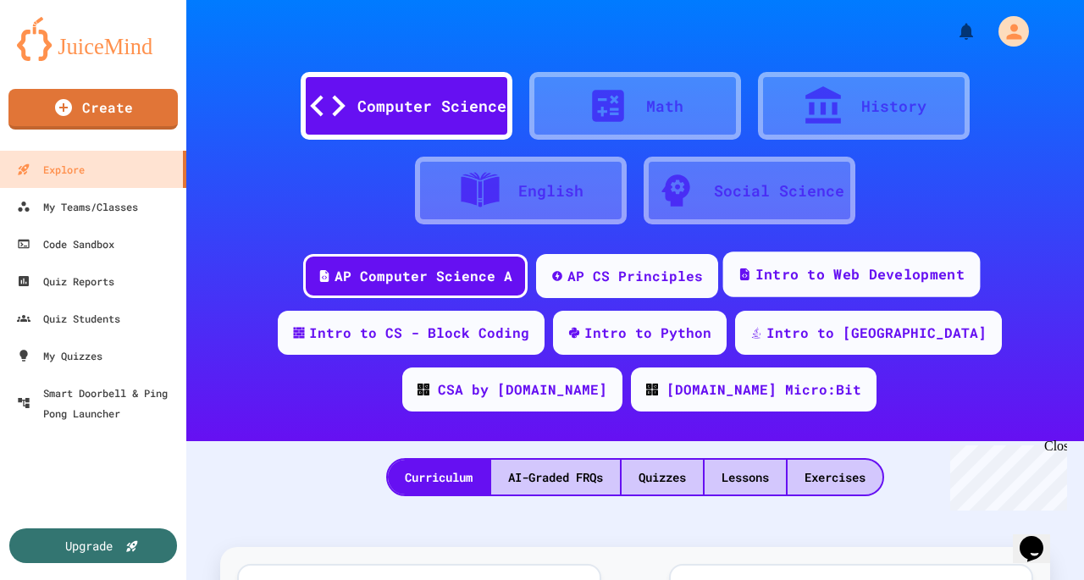
click at [743, 263] on div "Intro to Web Development" at bounding box center [852, 275] width 258 height 46
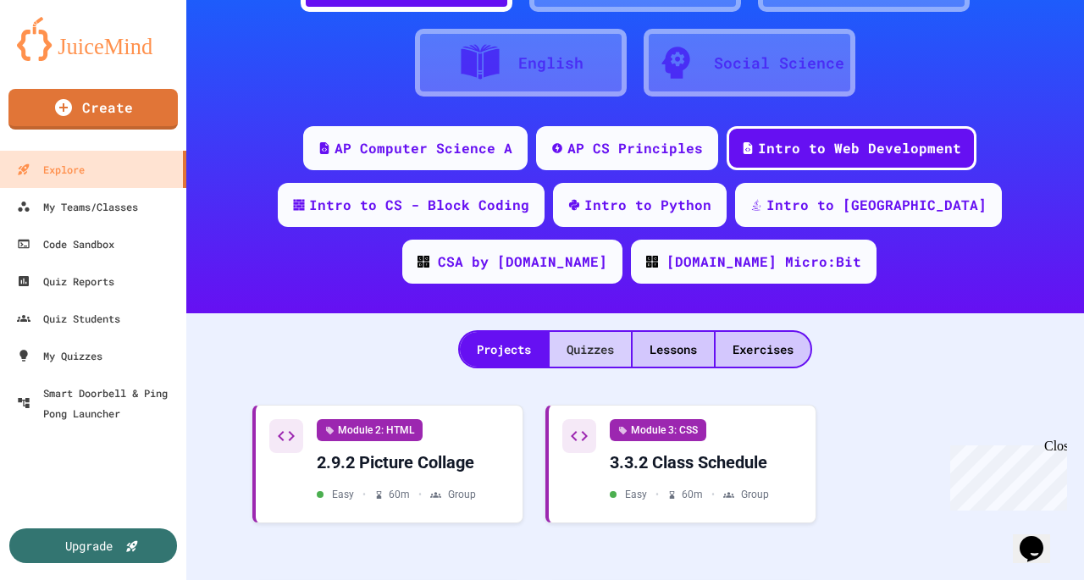
click at [598, 348] on div "Quizzes" at bounding box center [590, 349] width 81 height 35
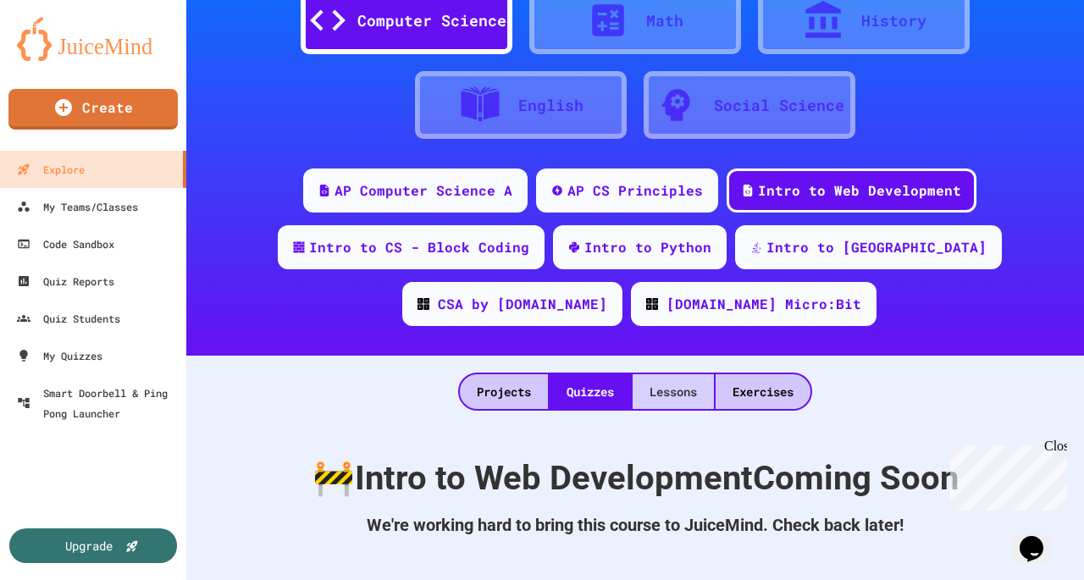
click at [654, 374] on div "Lessons" at bounding box center [673, 391] width 81 height 35
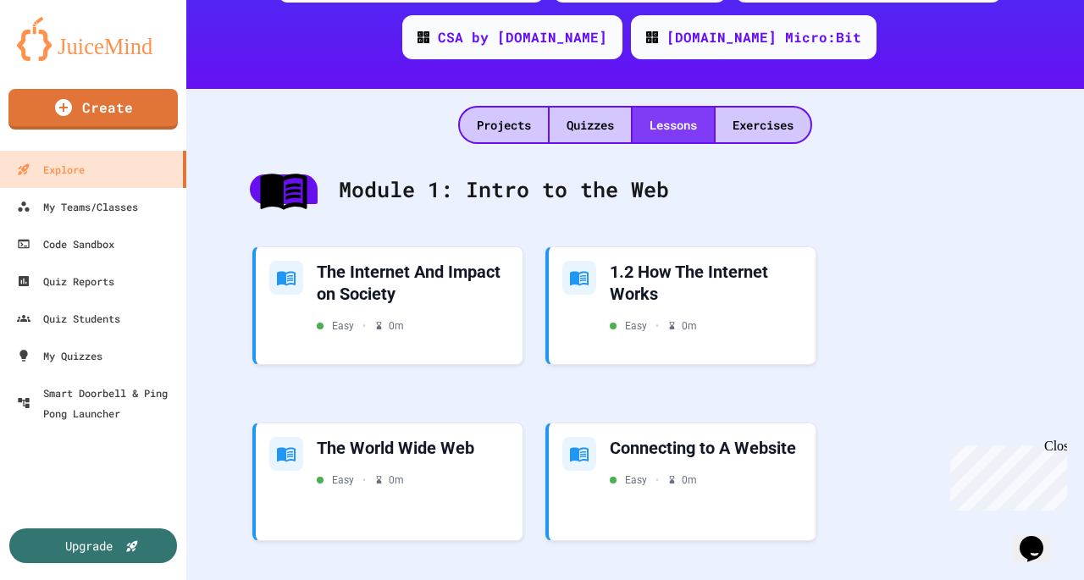
scroll to position [356, 0]
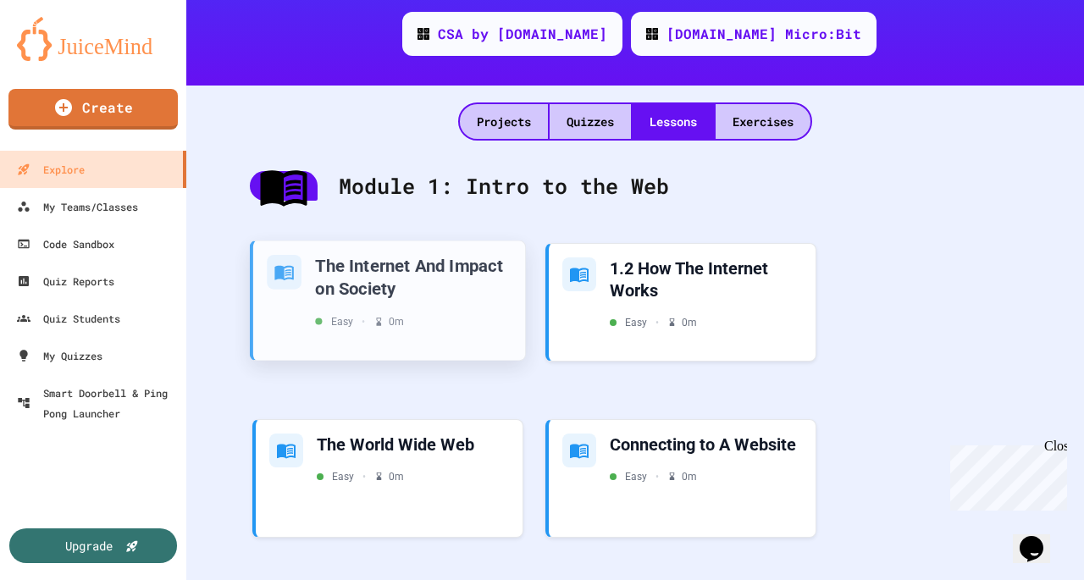
click at [440, 336] on div "The Internet And Impact on Society Easy • 0 m" at bounding box center [389, 300] width 272 height 119
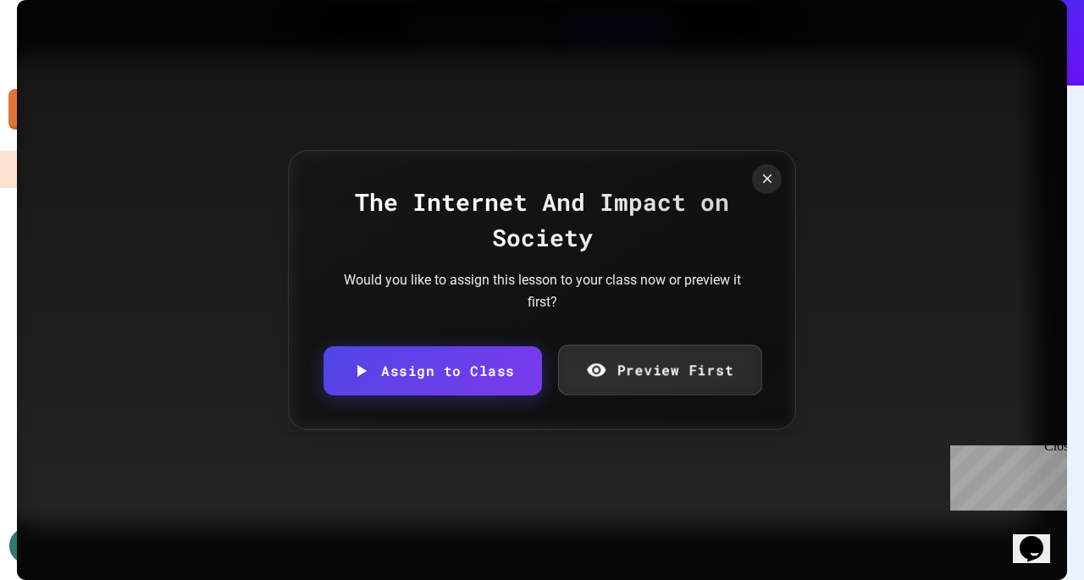
click at [597, 360] on icon at bounding box center [596, 370] width 20 height 21
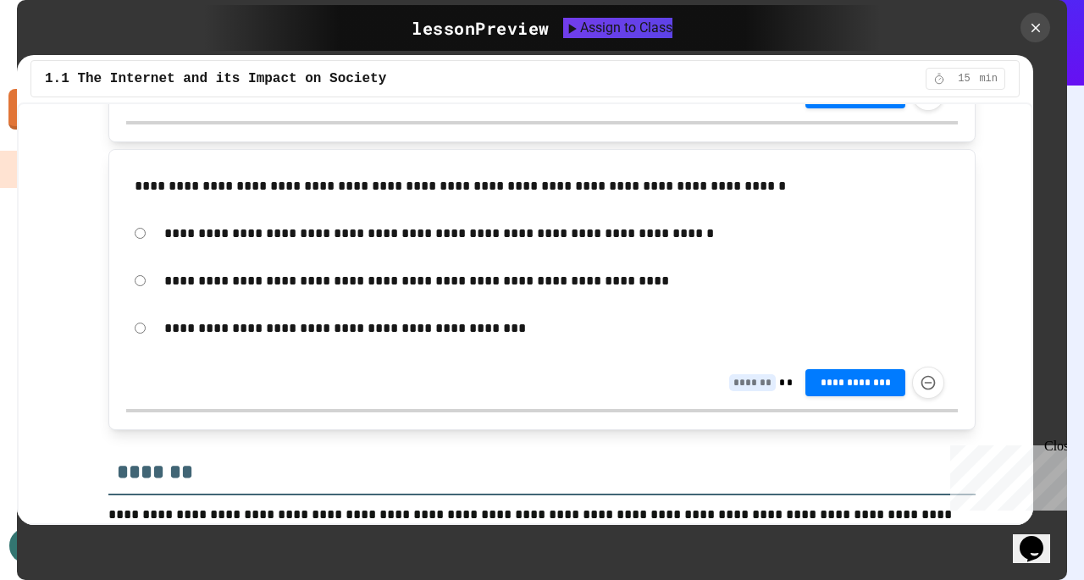
scroll to position [3357, 0]
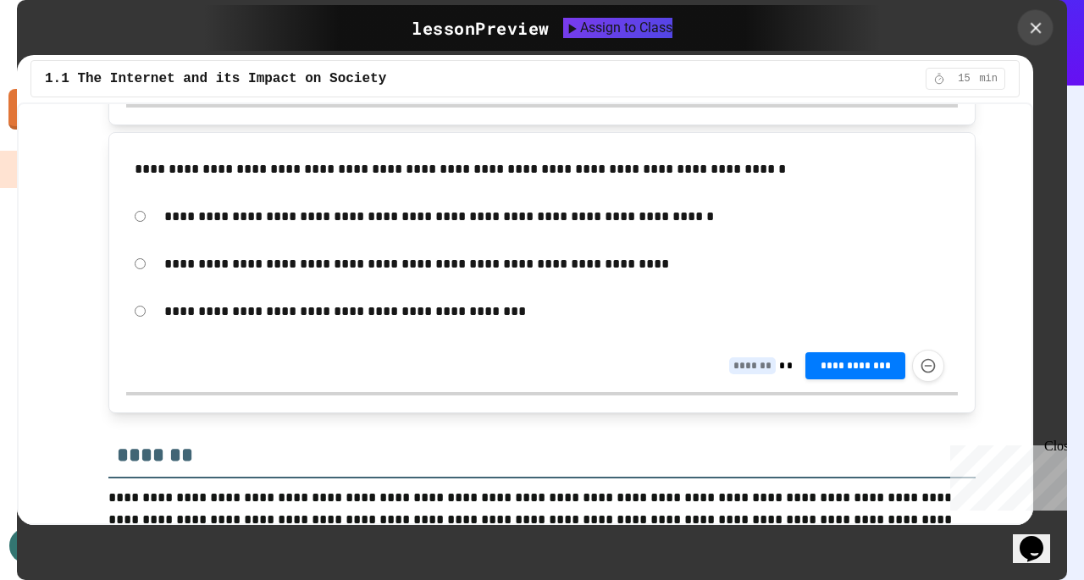
click at [1039, 36] on icon at bounding box center [1036, 28] width 19 height 19
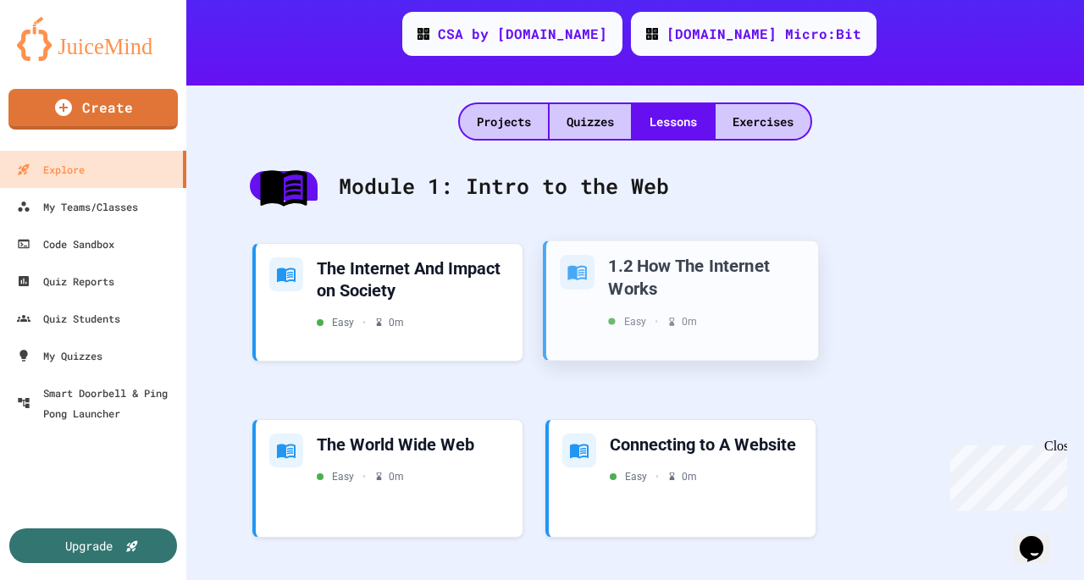
click at [744, 285] on div "1.2 How The Internet Works" at bounding box center [706, 276] width 197 height 45
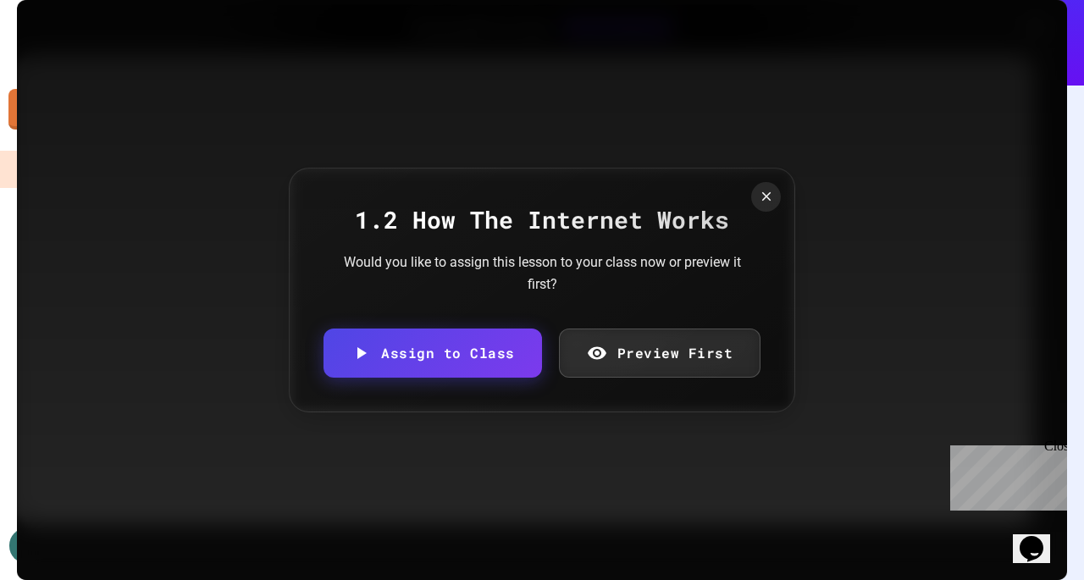
click at [760, 202] on icon at bounding box center [766, 196] width 15 height 15
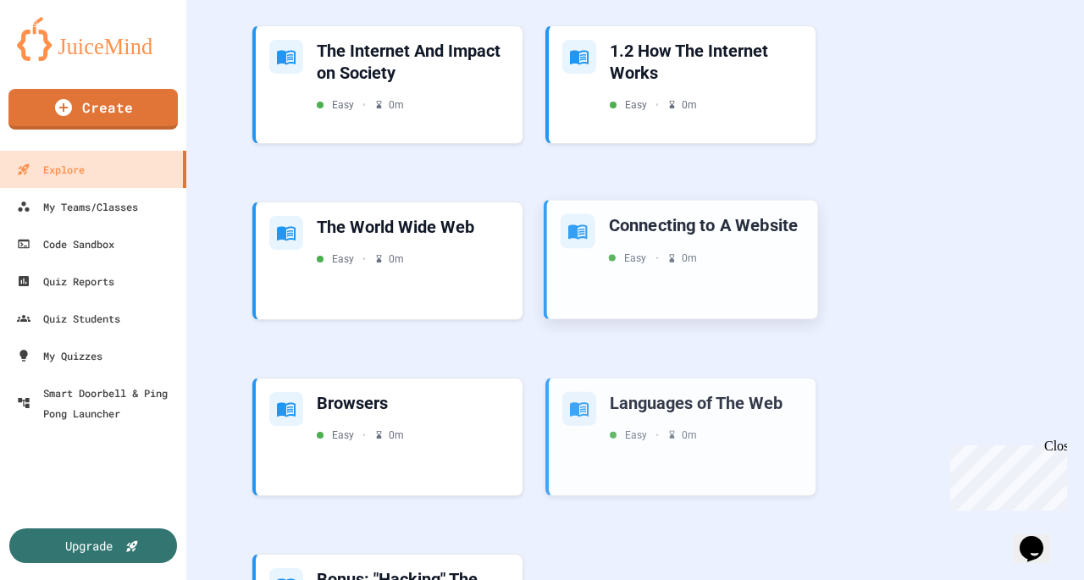
scroll to position [513, 0]
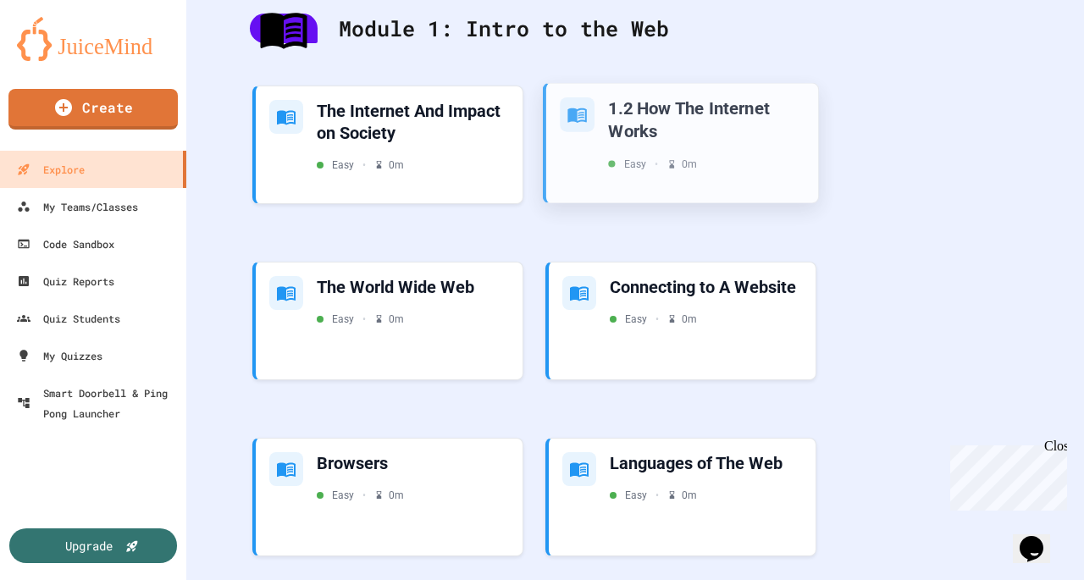
click at [730, 150] on div "1.2 How The Internet Works Easy • 0 m" at bounding box center [706, 134] width 197 height 75
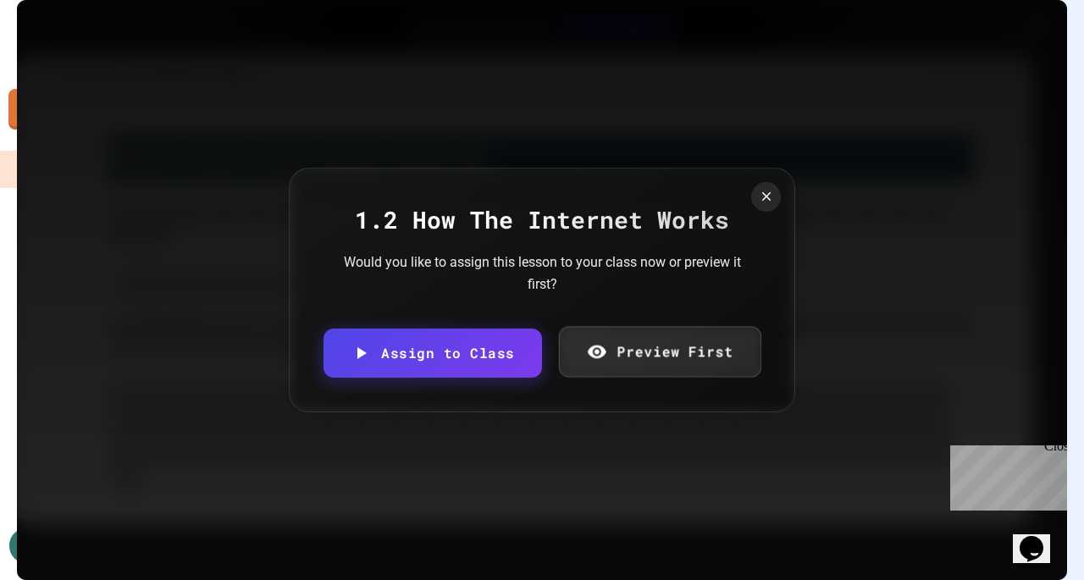
click at [671, 356] on link "Preview First" at bounding box center [659, 352] width 202 height 51
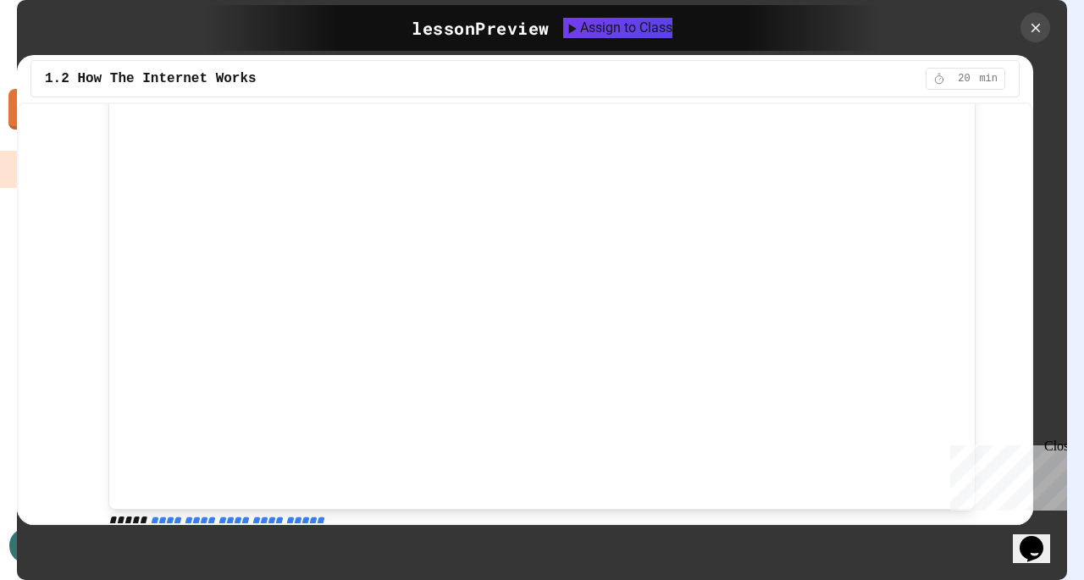
scroll to position [2187, 0]
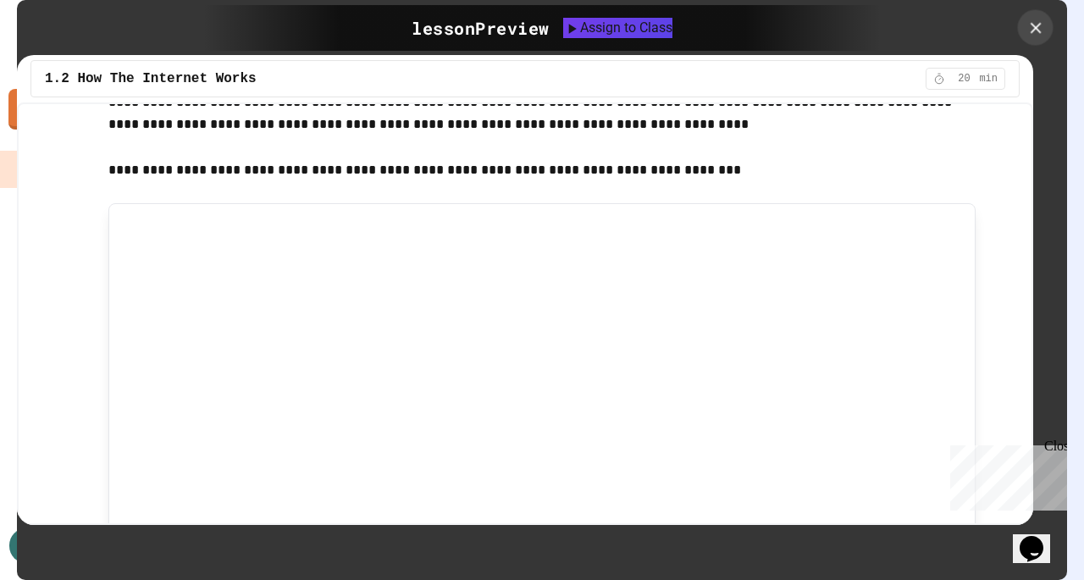
drag, startPoint x: 1041, startPoint y: 17, endPoint x: 978, endPoint y: 83, distance: 91.7
click at [1041, 17] on div at bounding box center [1036, 28] width 36 height 36
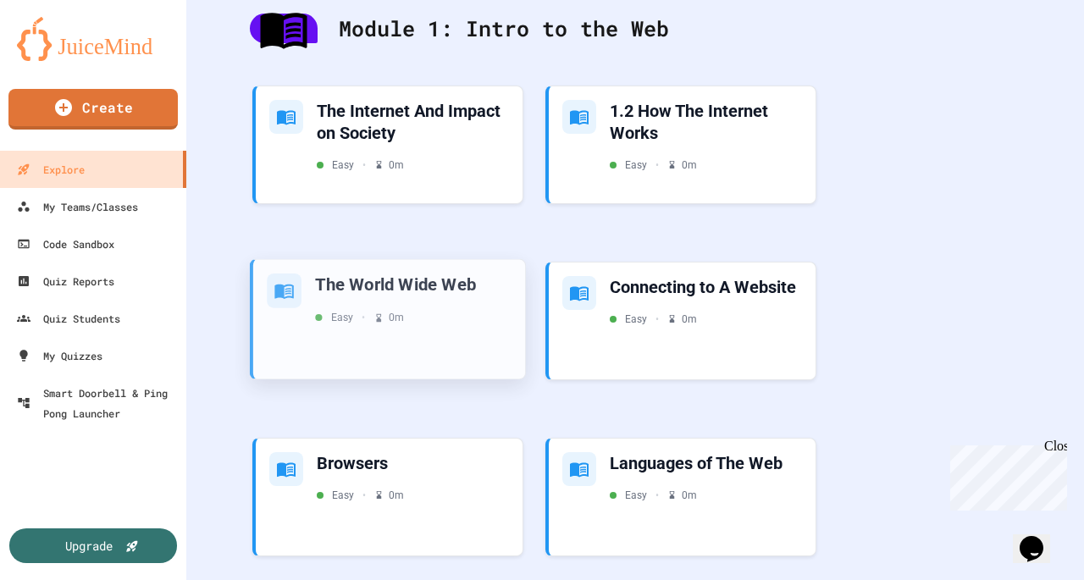
click at [444, 297] on div "The World Wide Web Easy • 0 m" at bounding box center [413, 299] width 197 height 52
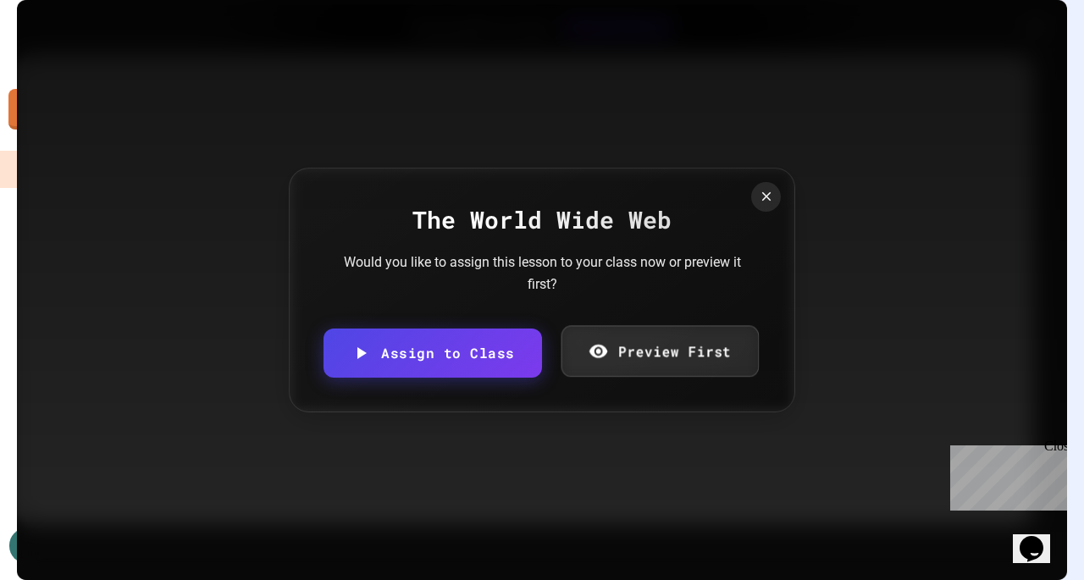
click at [630, 346] on link "Preview First" at bounding box center [659, 352] width 197 height 52
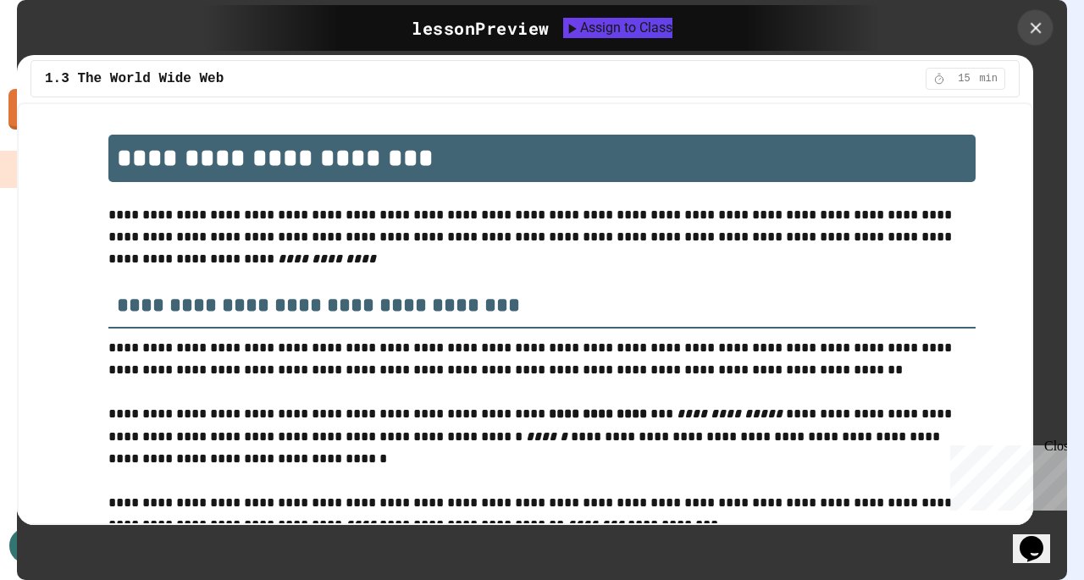
click at [1033, 32] on icon at bounding box center [1036, 28] width 19 height 19
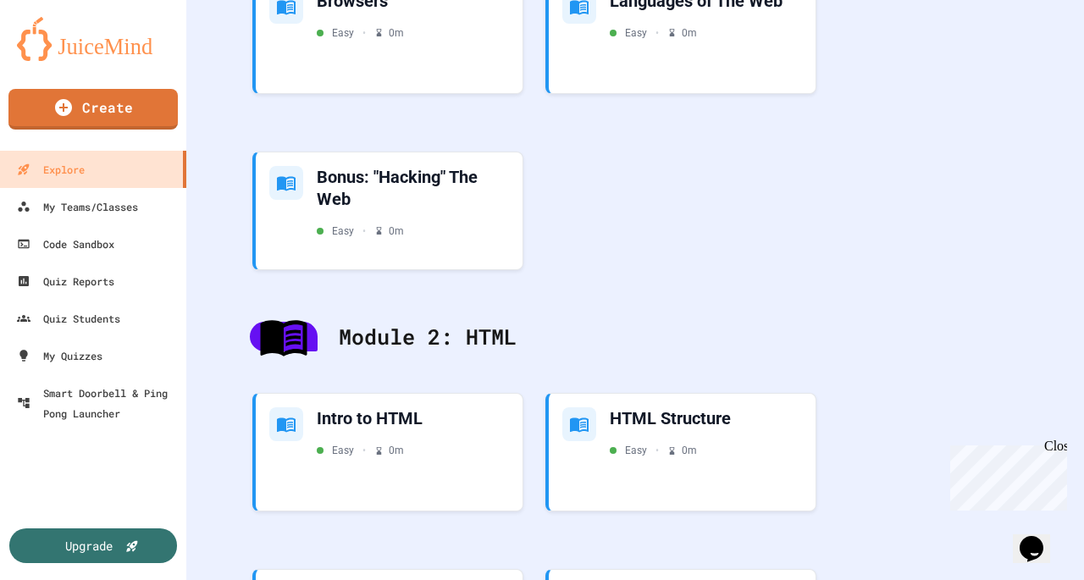
scroll to position [1129, 0]
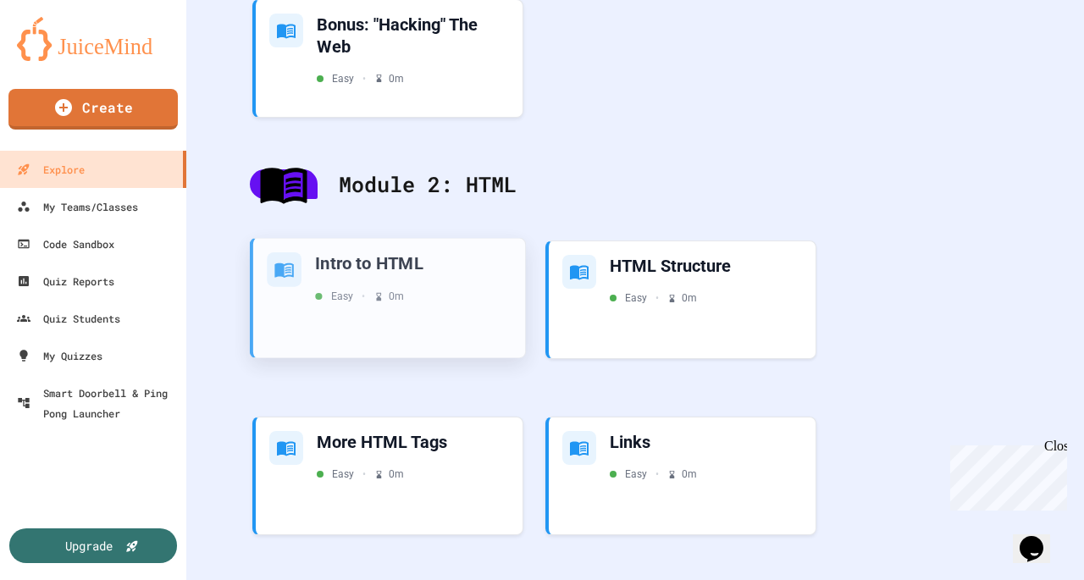
click at [456, 296] on div "Easy • 0 m" at bounding box center [413, 296] width 197 height 15
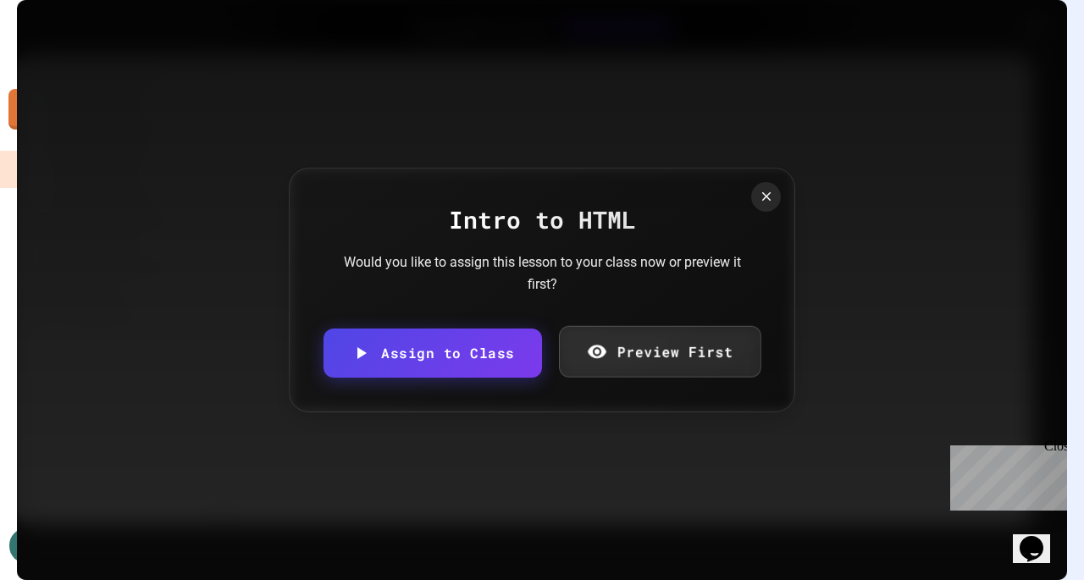
click at [633, 345] on link "Preview First" at bounding box center [659, 352] width 202 height 52
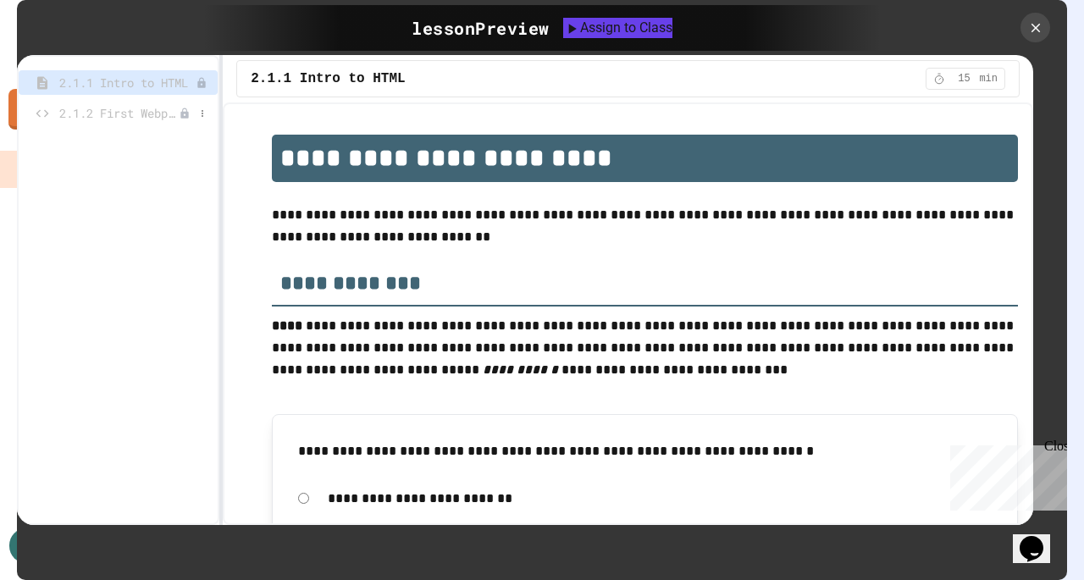
click at [158, 114] on span "2.1.2 First Webpage" at bounding box center [118, 113] width 119 height 18
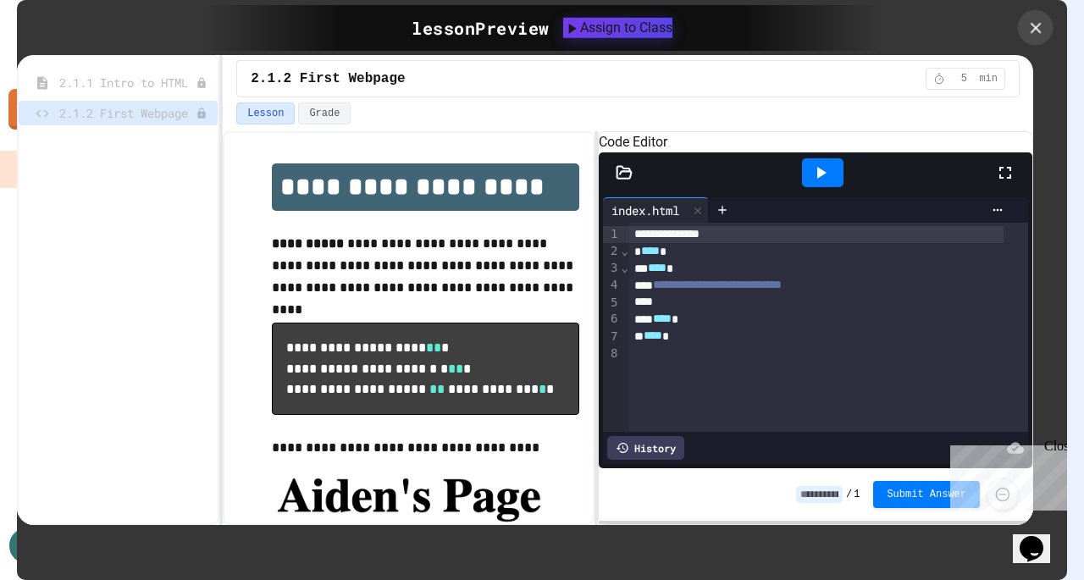
click at [1050, 34] on div at bounding box center [1036, 28] width 36 height 36
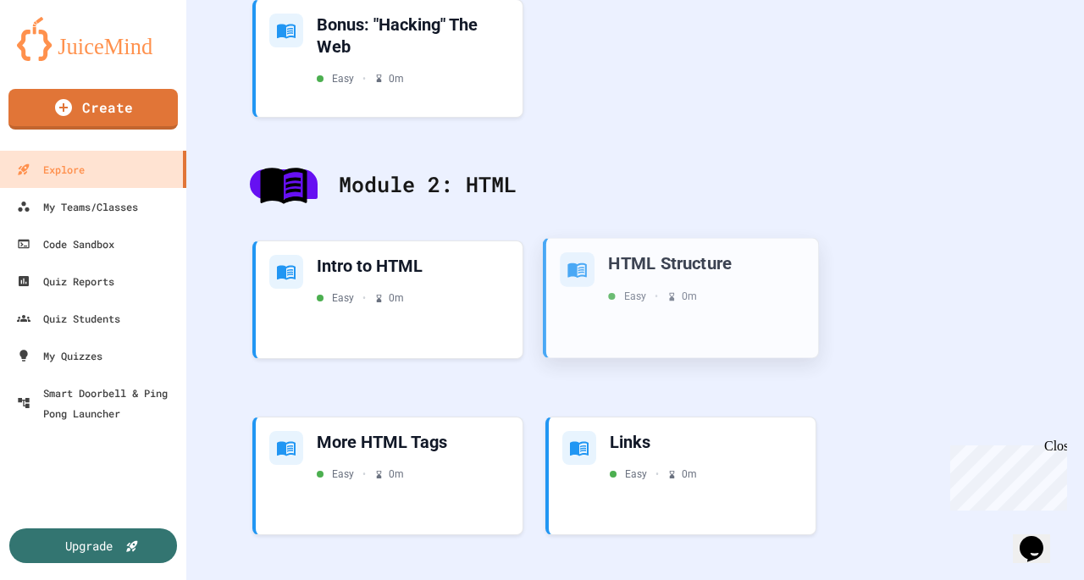
click at [678, 306] on div "HTML Structure Easy • 0 m" at bounding box center [682, 298] width 272 height 119
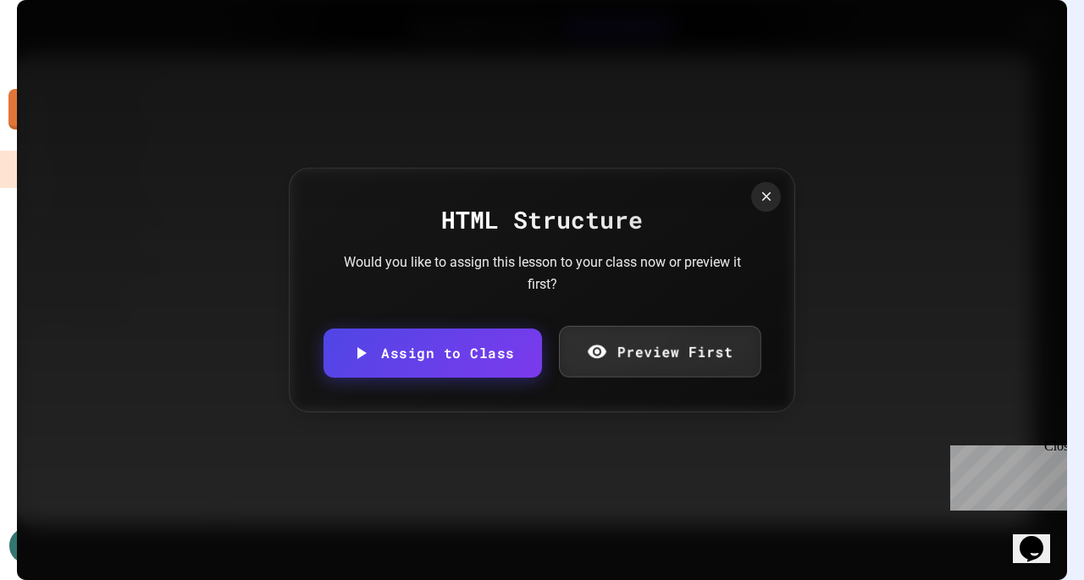
click at [665, 347] on link "Preview First" at bounding box center [659, 352] width 202 height 52
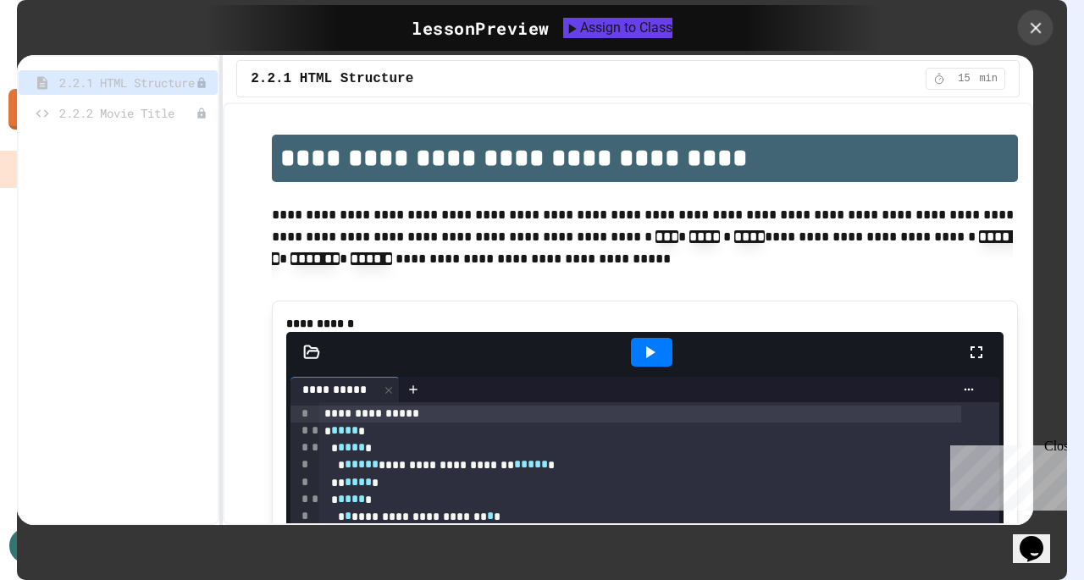
click at [1035, 32] on icon at bounding box center [1036, 28] width 19 height 19
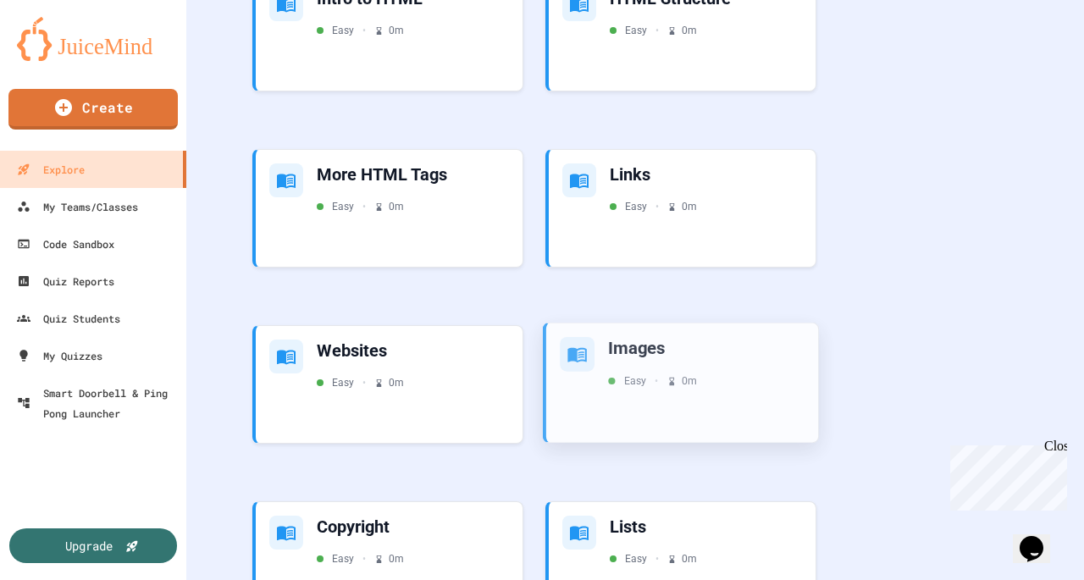
scroll to position [1611, 0]
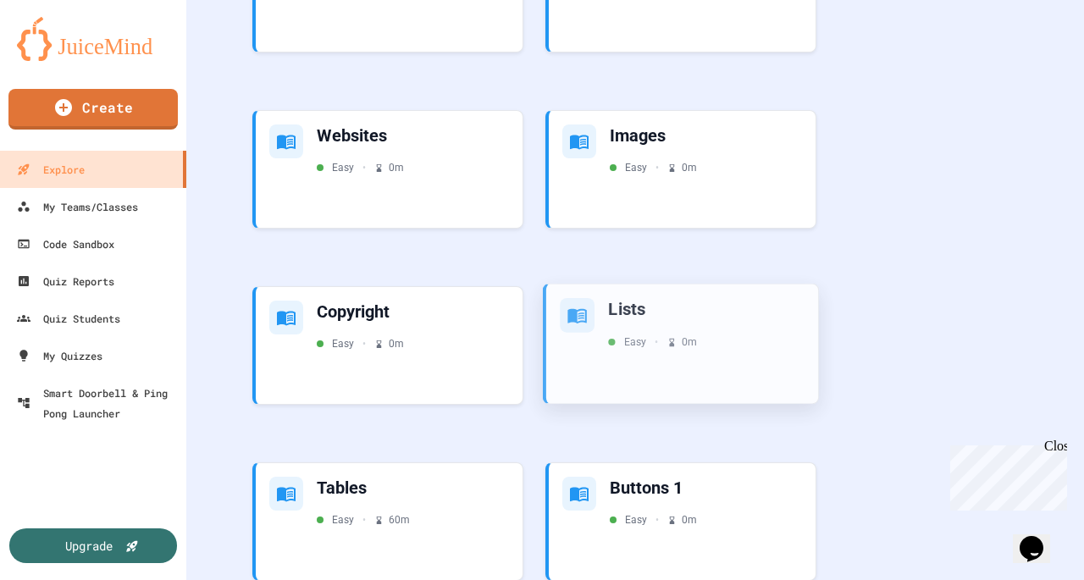
click at [608, 373] on div "Lists Easy • 0 m" at bounding box center [682, 344] width 272 height 119
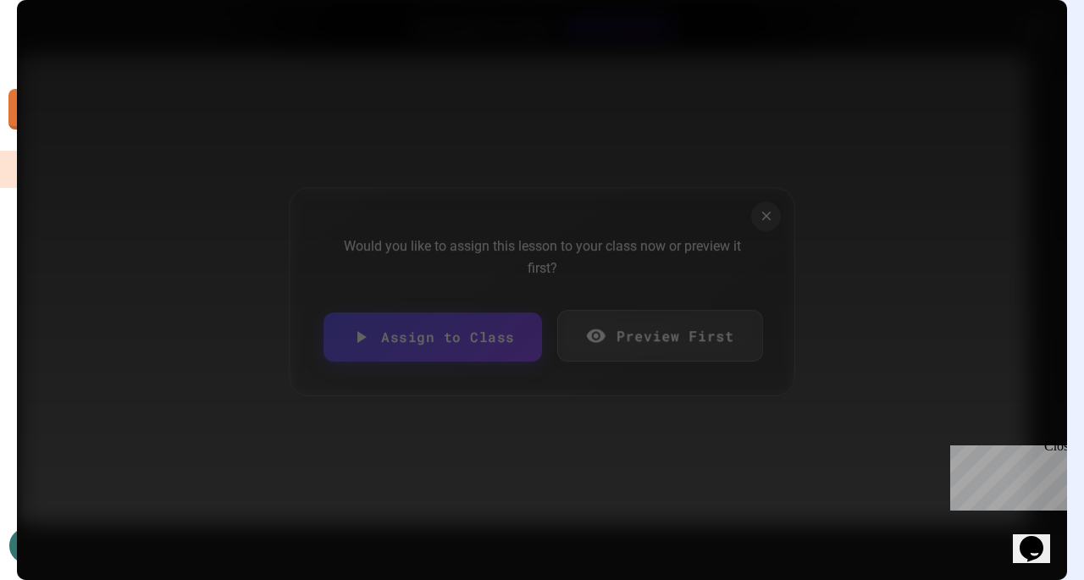
click at [646, 362] on link "Preview First" at bounding box center [659, 336] width 205 height 52
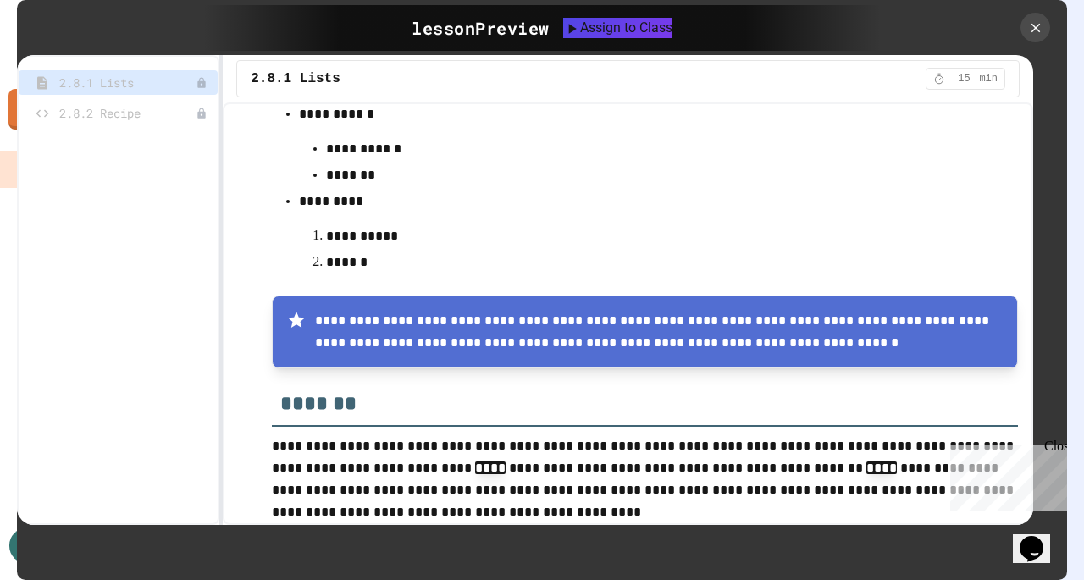
scroll to position [5931, 0]
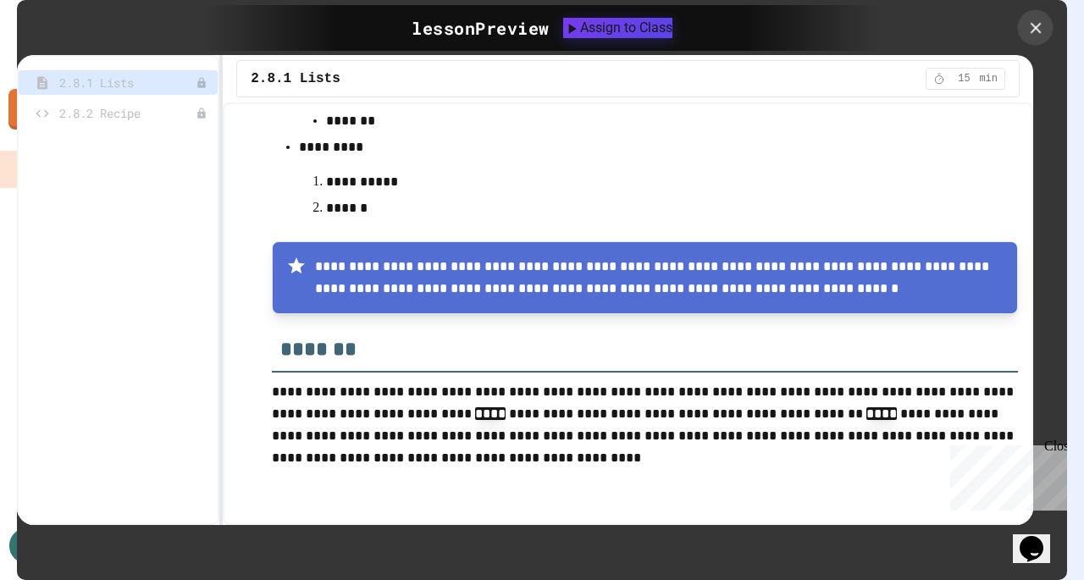
click at [1032, 31] on icon at bounding box center [1036, 28] width 19 height 19
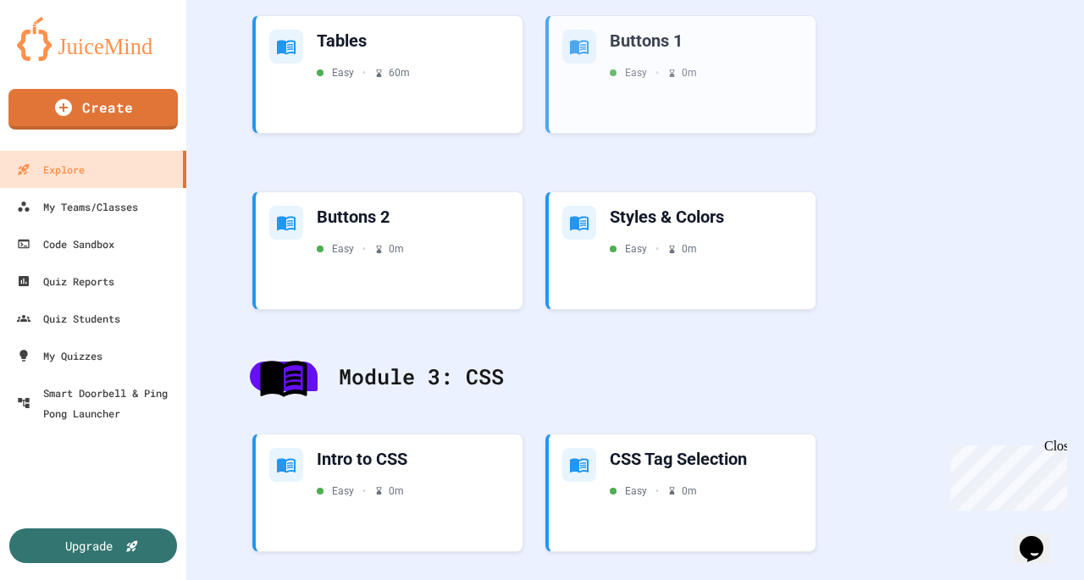
scroll to position [1885, 0]
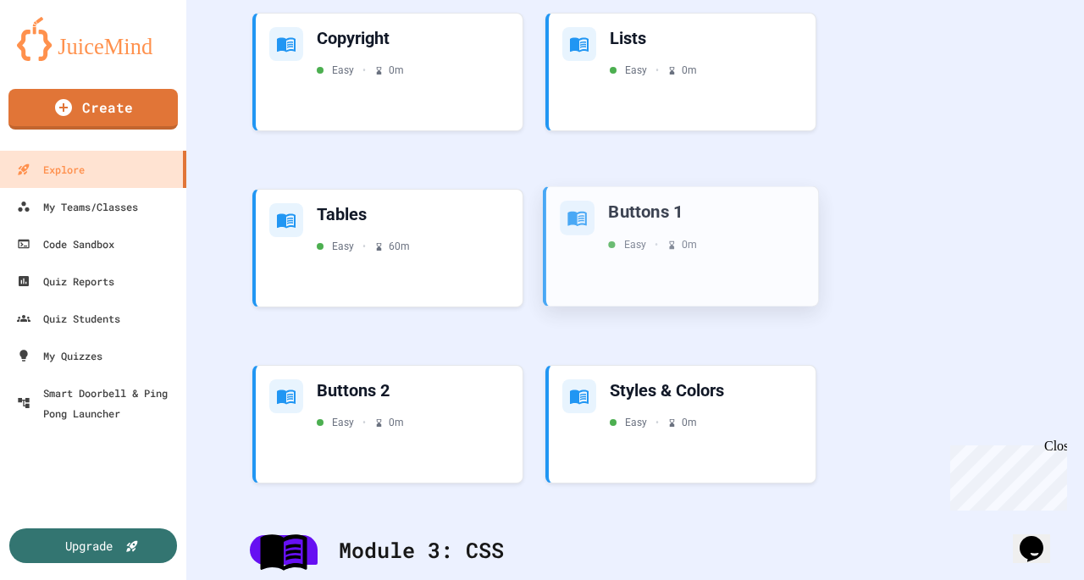
click at [676, 247] on div "Easy • 0 m" at bounding box center [652, 244] width 89 height 15
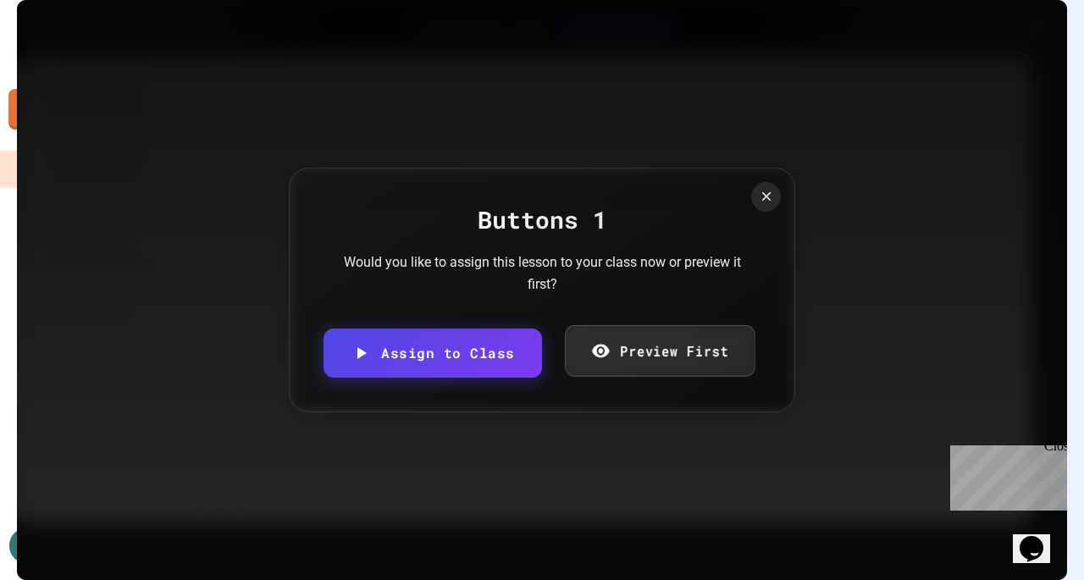
click at [668, 347] on link "Preview First" at bounding box center [659, 351] width 191 height 52
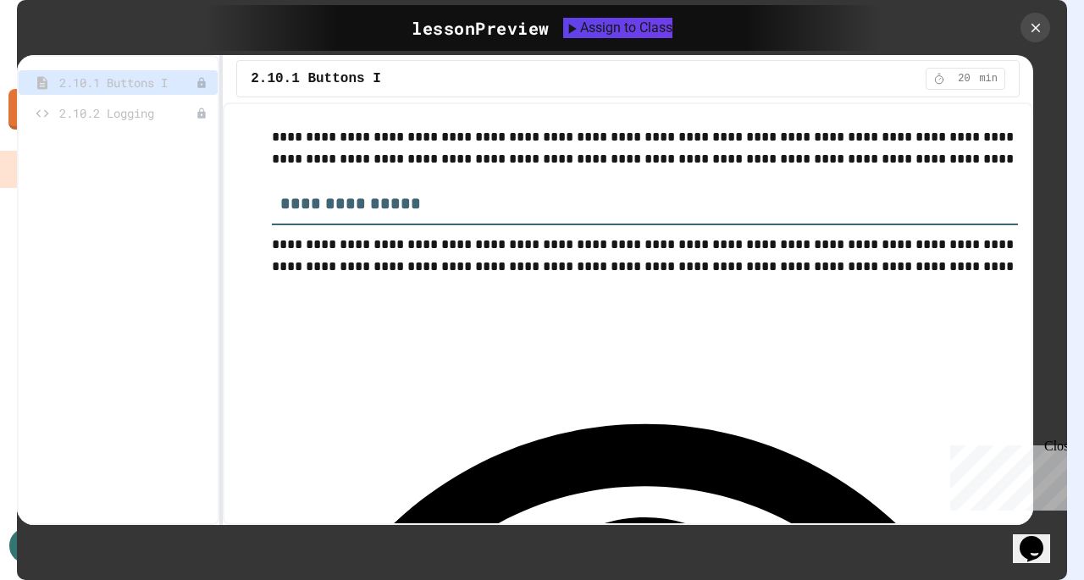
scroll to position [88, 0]
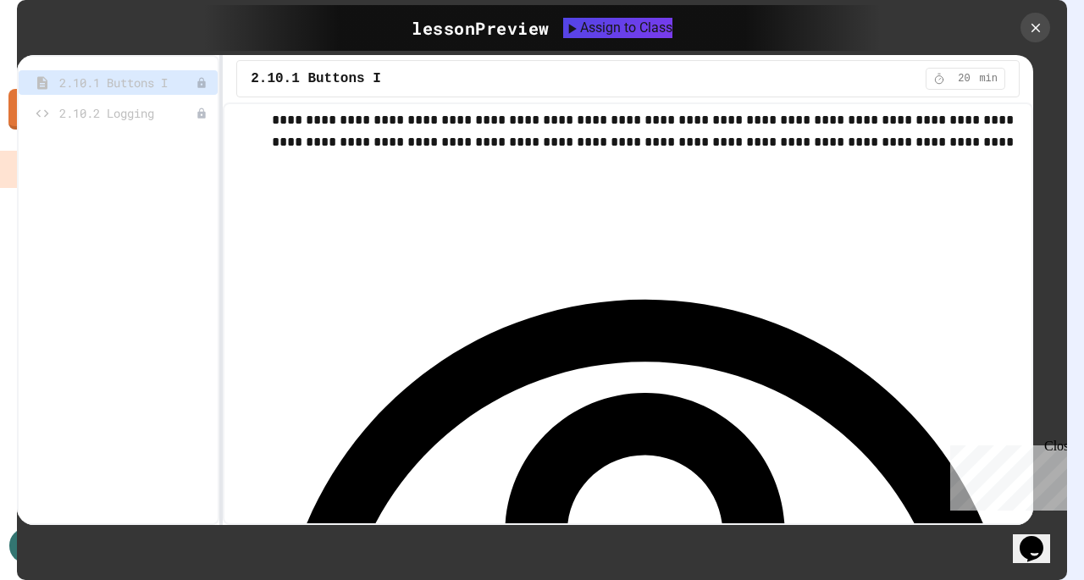
scroll to position [204, 0]
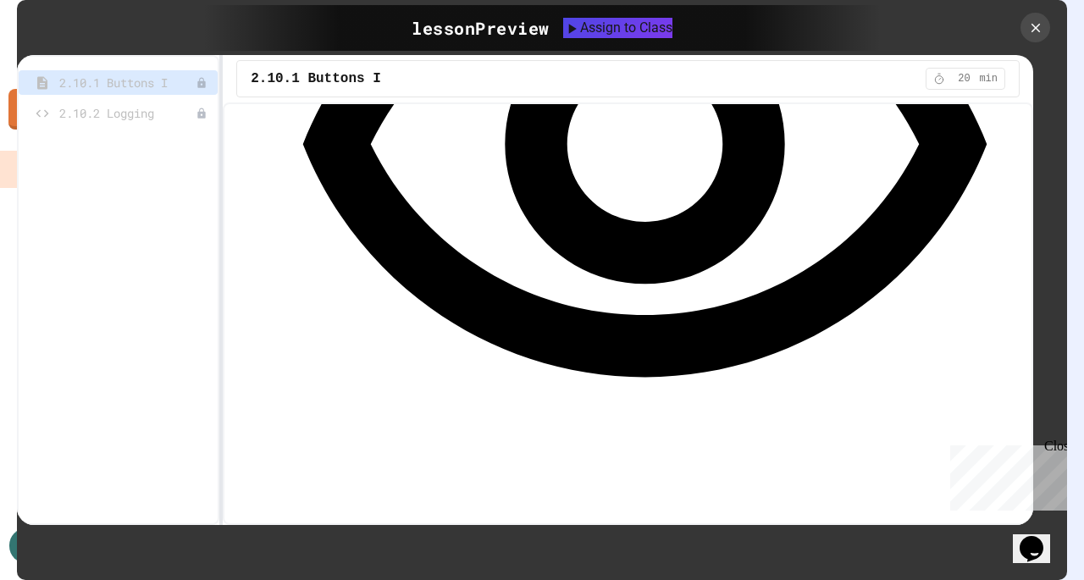
scroll to position [580, 0]
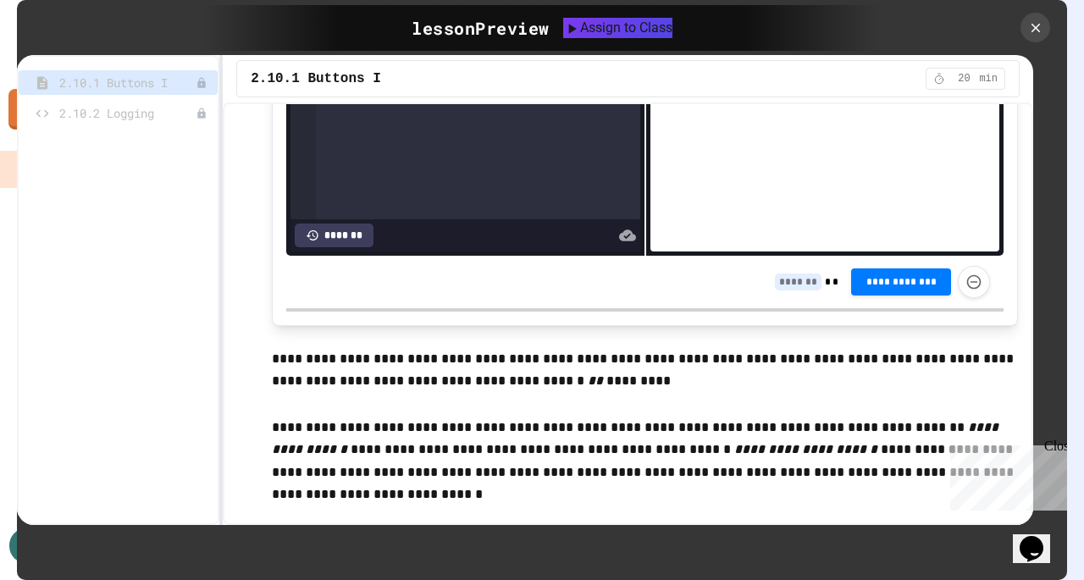
scroll to position [1834, 0]
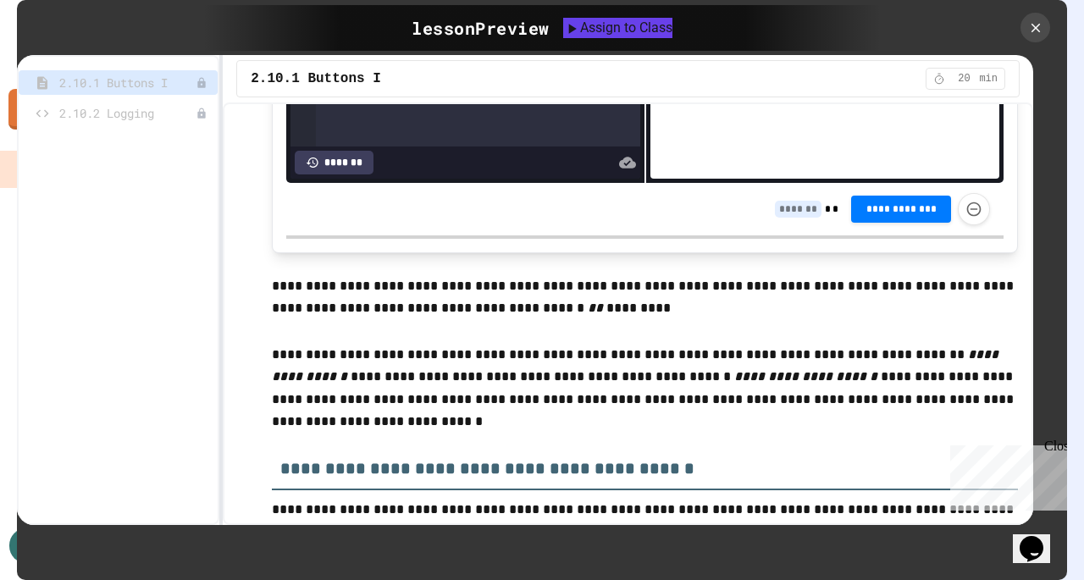
scroll to position [1905, 0]
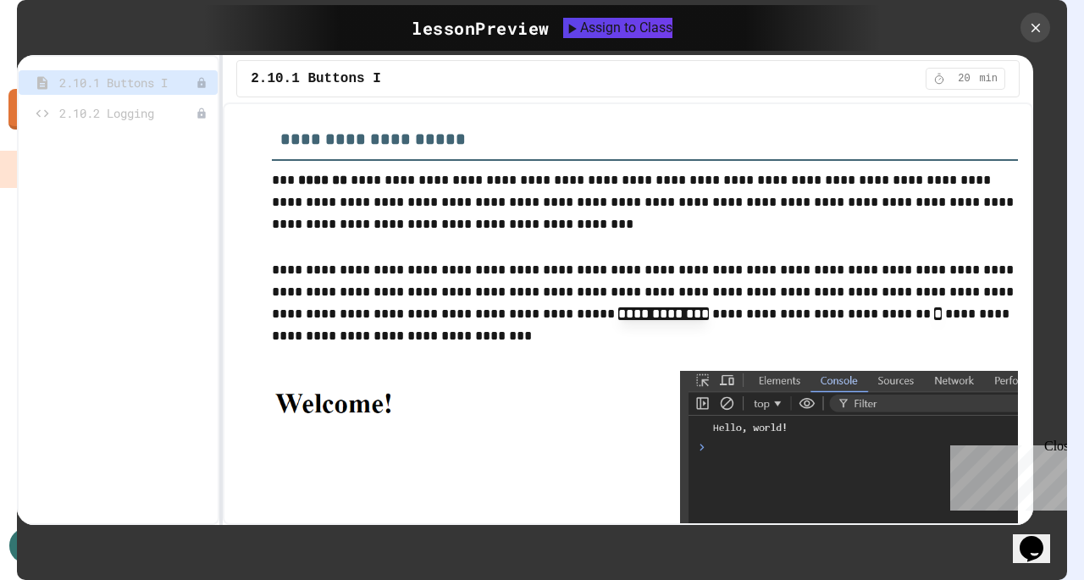
scroll to position [3648, 0]
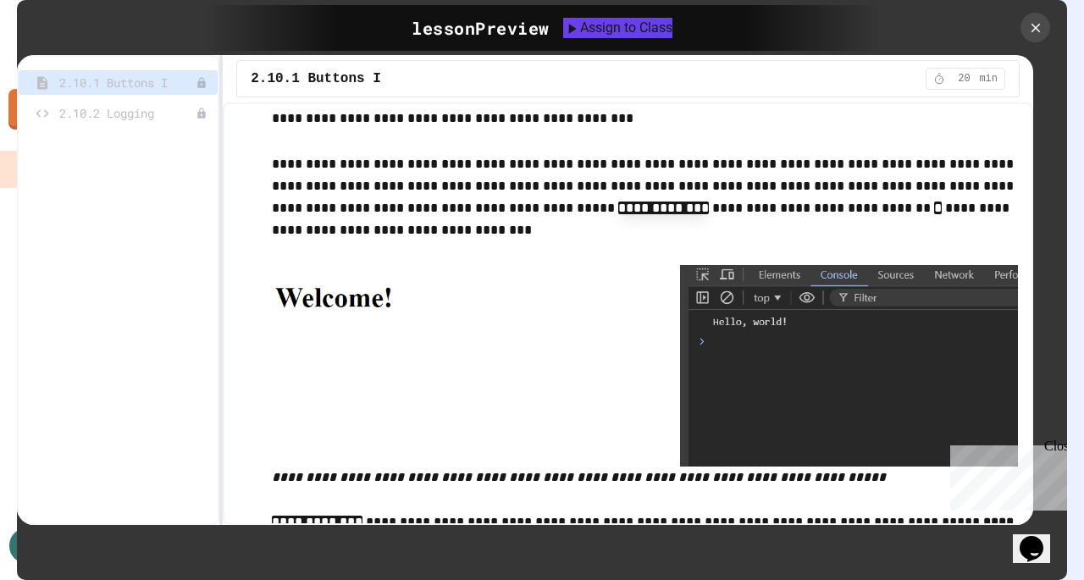
scroll to position [3669, 0]
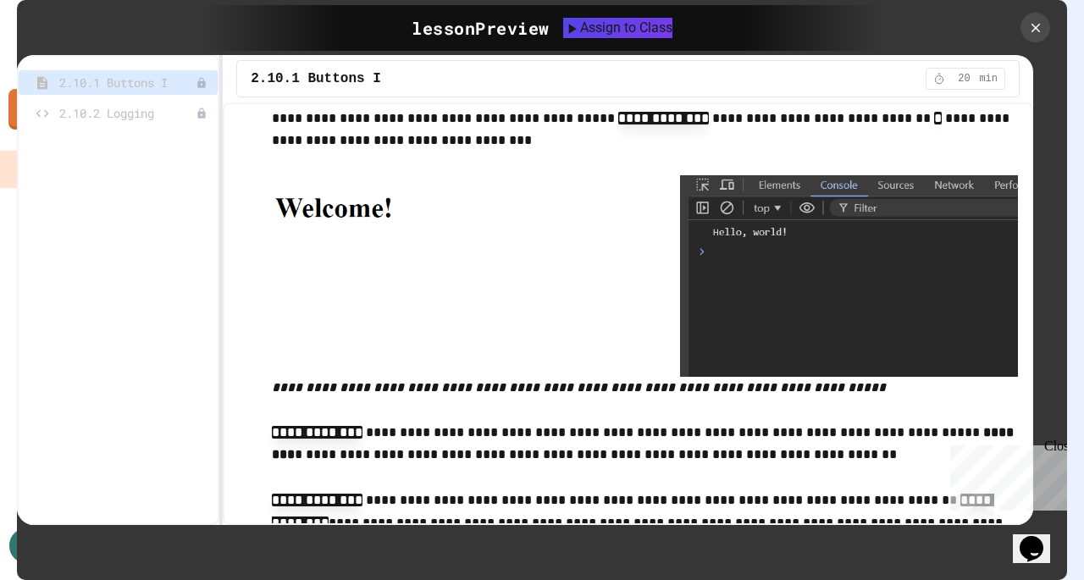
scroll to position [3757, 0]
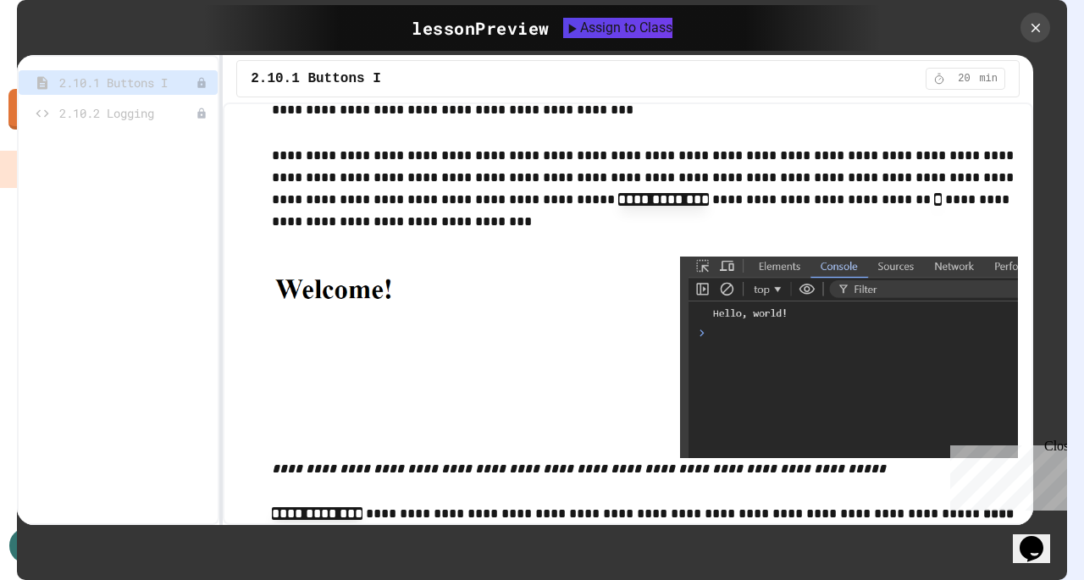
scroll to position [3679, 0]
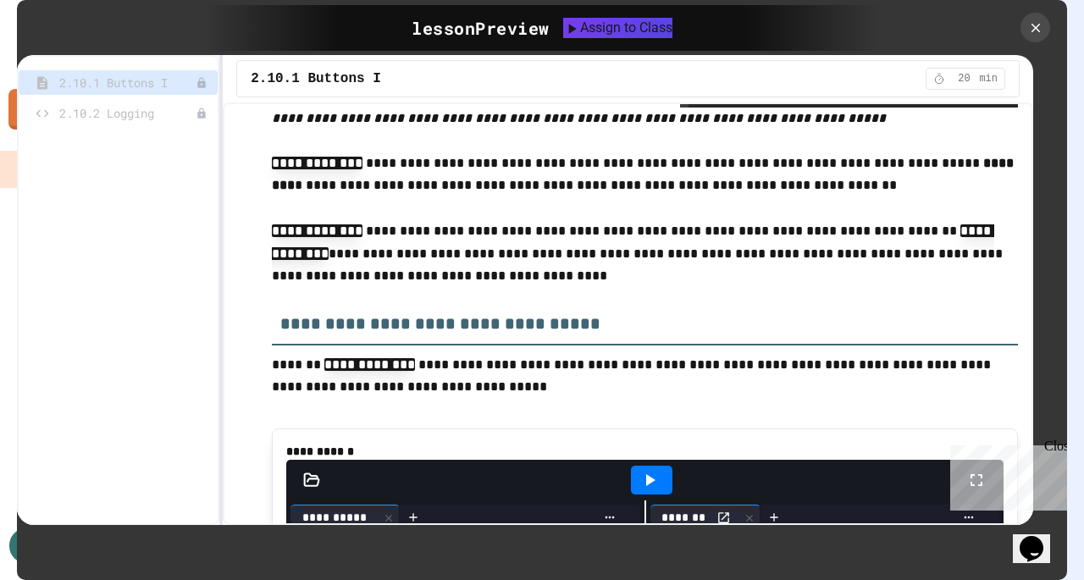
scroll to position [4028, 0]
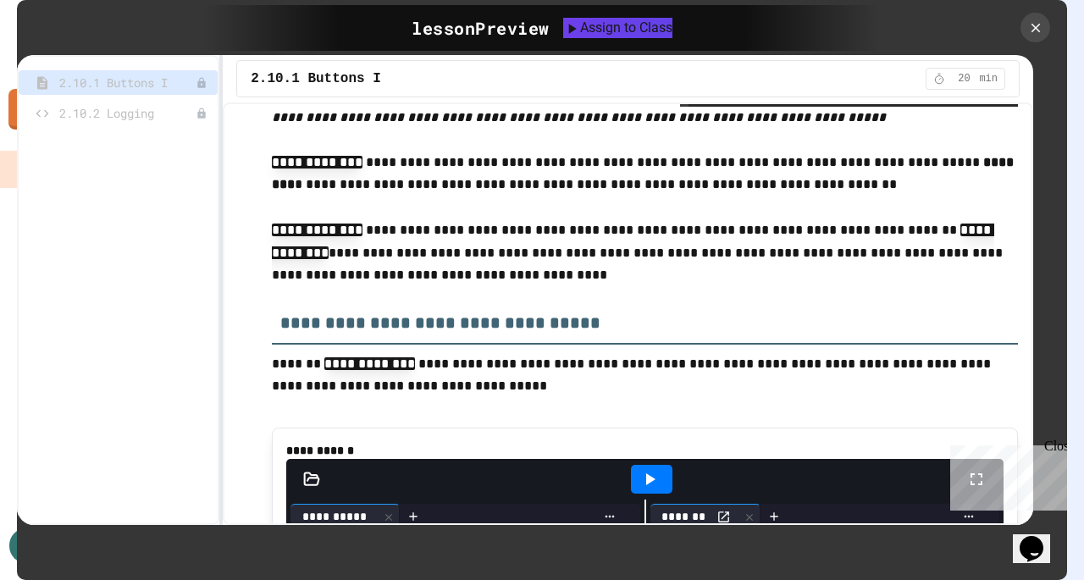
click at [1059, 449] on div "Close" at bounding box center [1055, 449] width 21 height 21
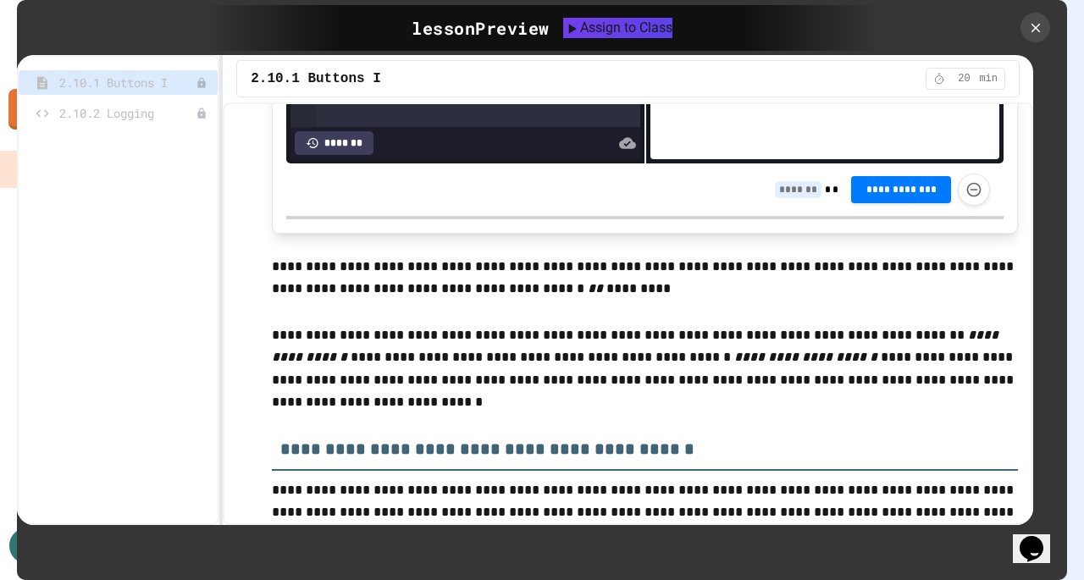
scroll to position [1922, 0]
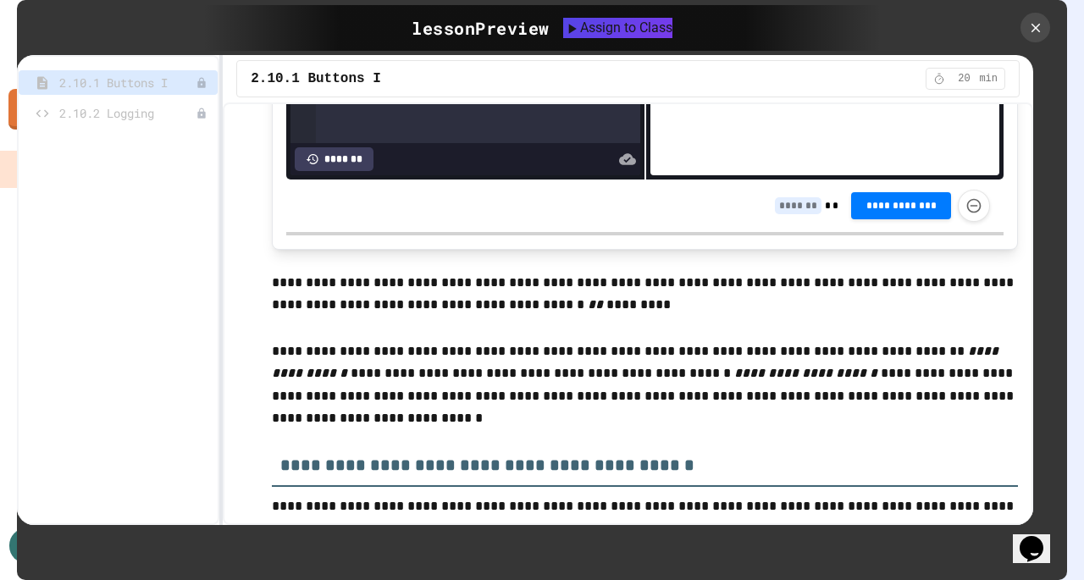
scroll to position [1906, 0]
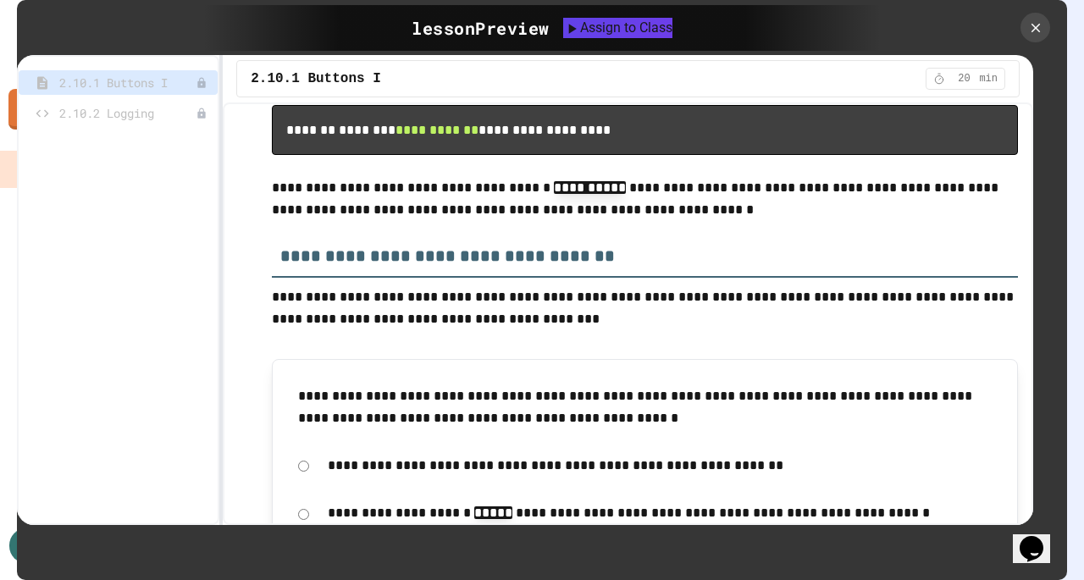
scroll to position [5747, 0]
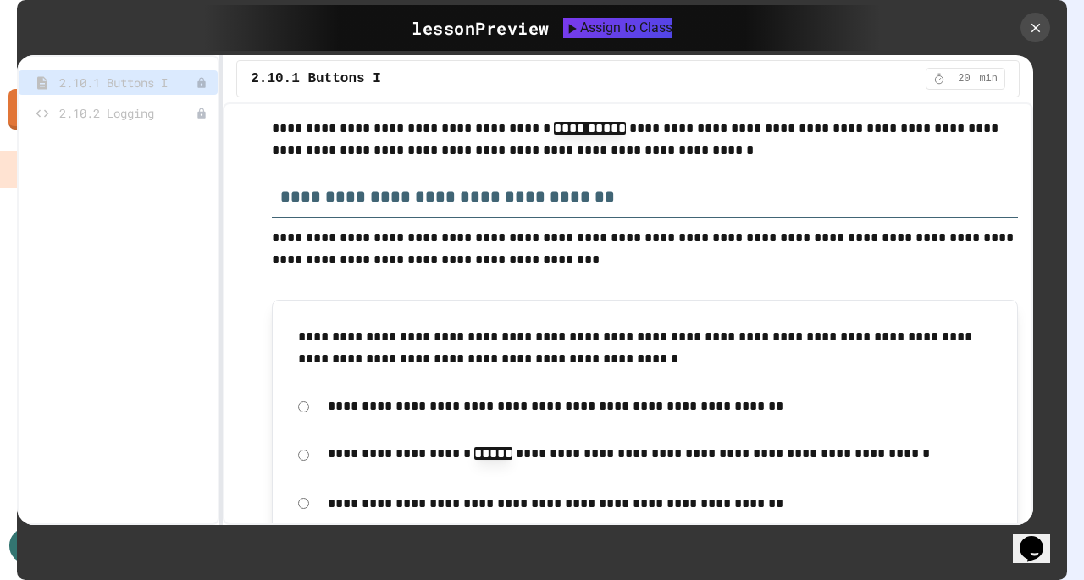
scroll to position [5787, 0]
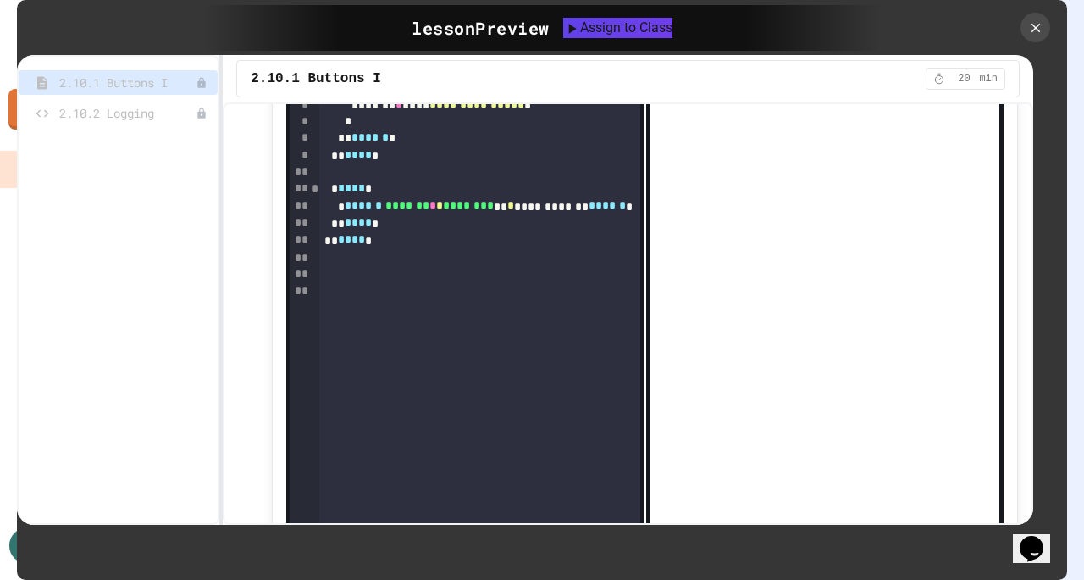
scroll to position [6680, 0]
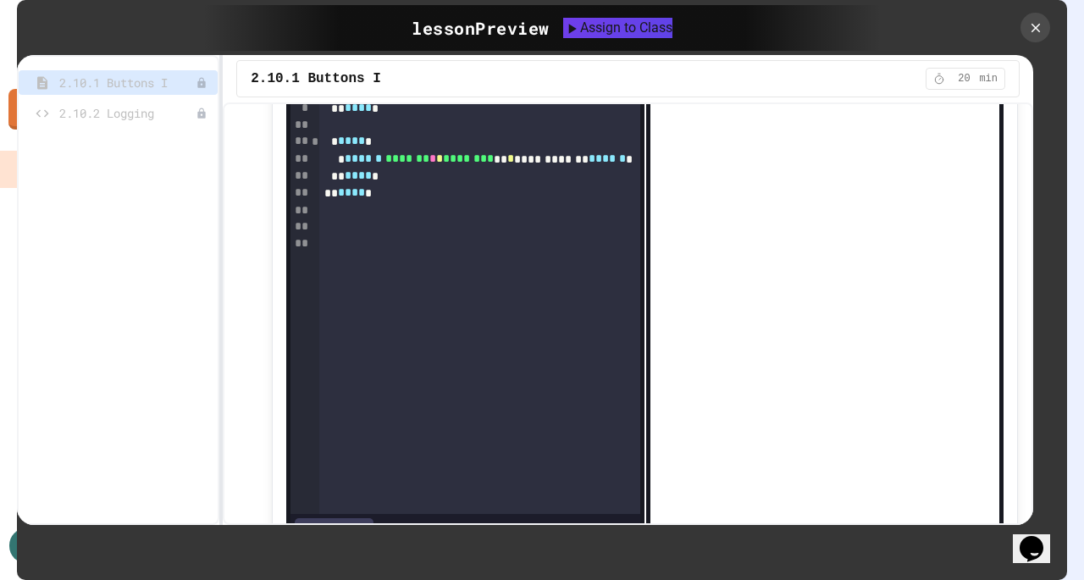
scroll to position [6724, 0]
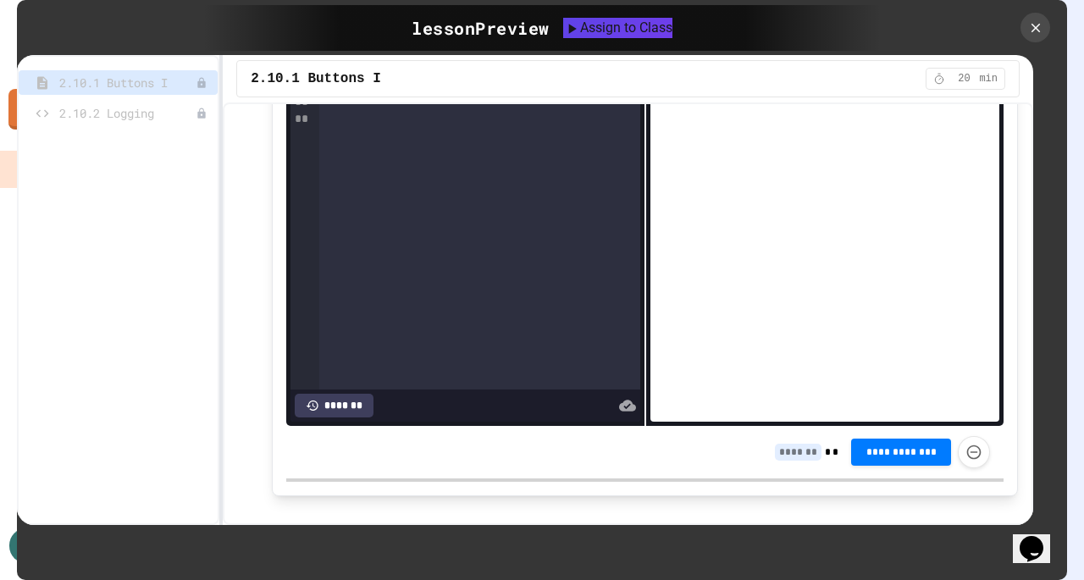
scroll to position [6736, 0]
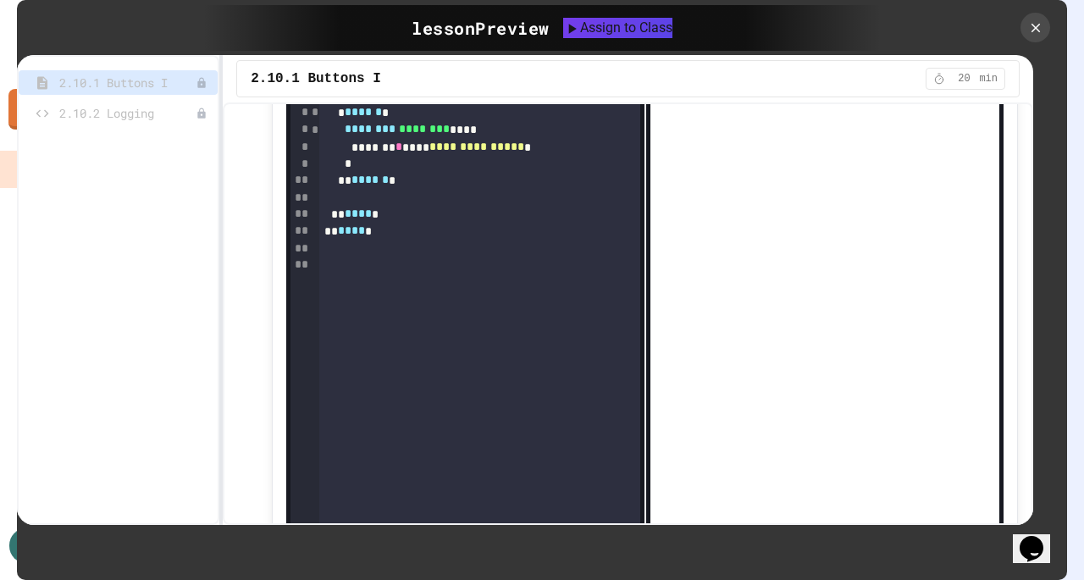
scroll to position [4138, 0]
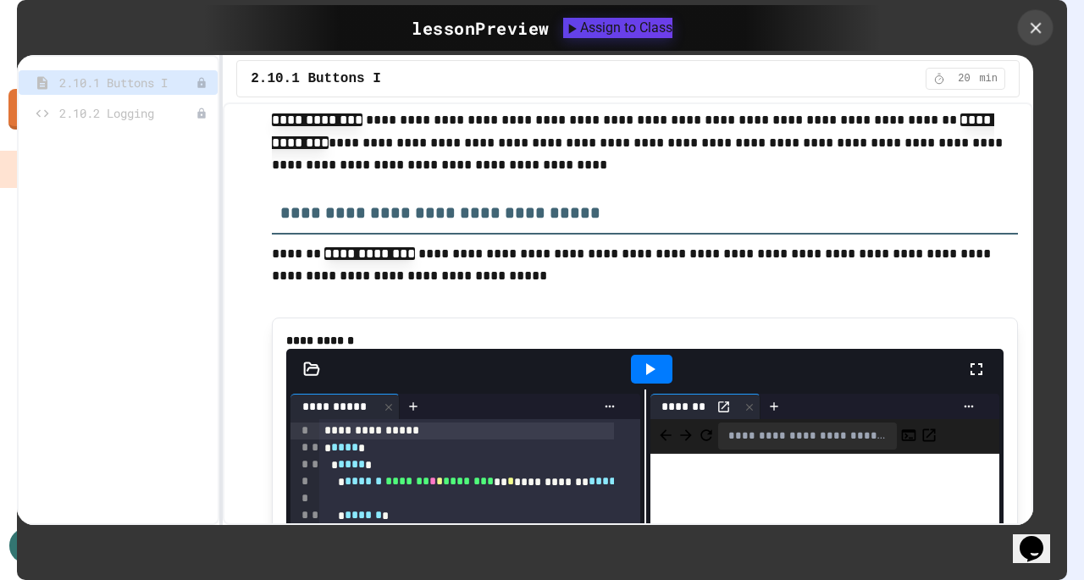
click at [1035, 26] on icon at bounding box center [1035, 27] width 11 height 11
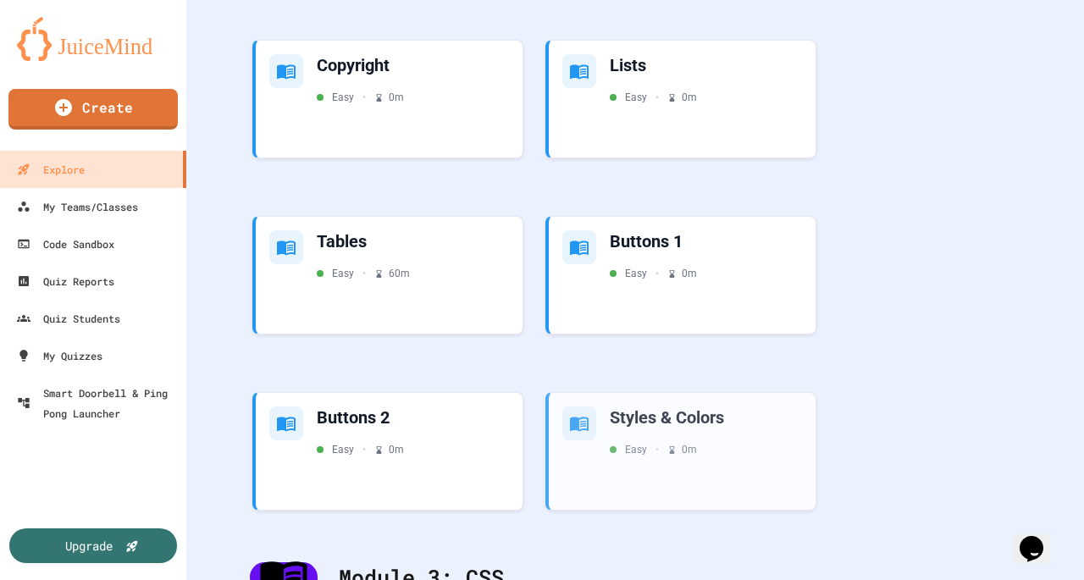
scroll to position [1472, 0]
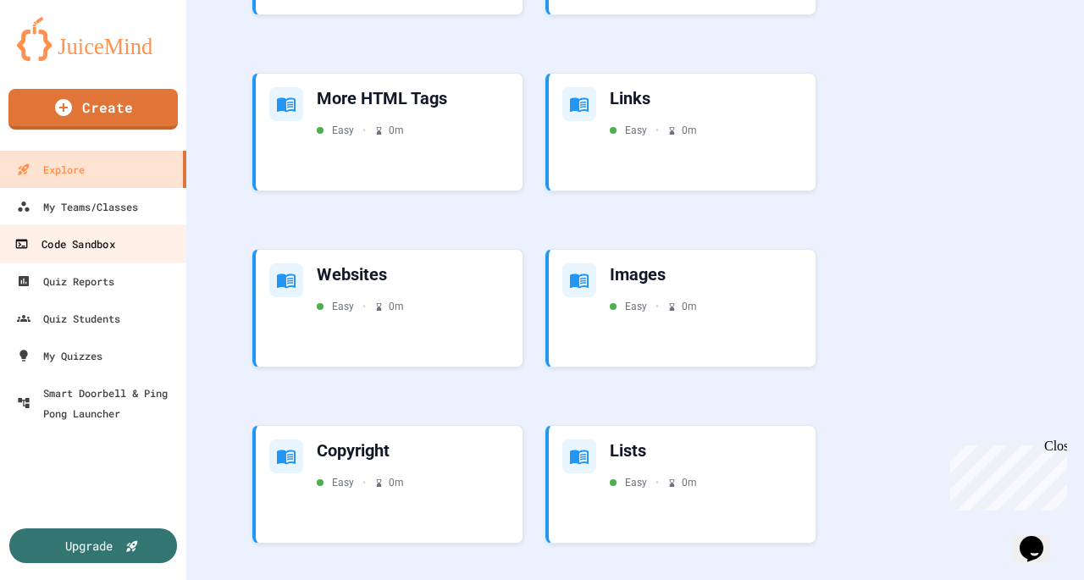
click at [100, 240] on div "Code Sandbox" at bounding box center [64, 244] width 100 height 21
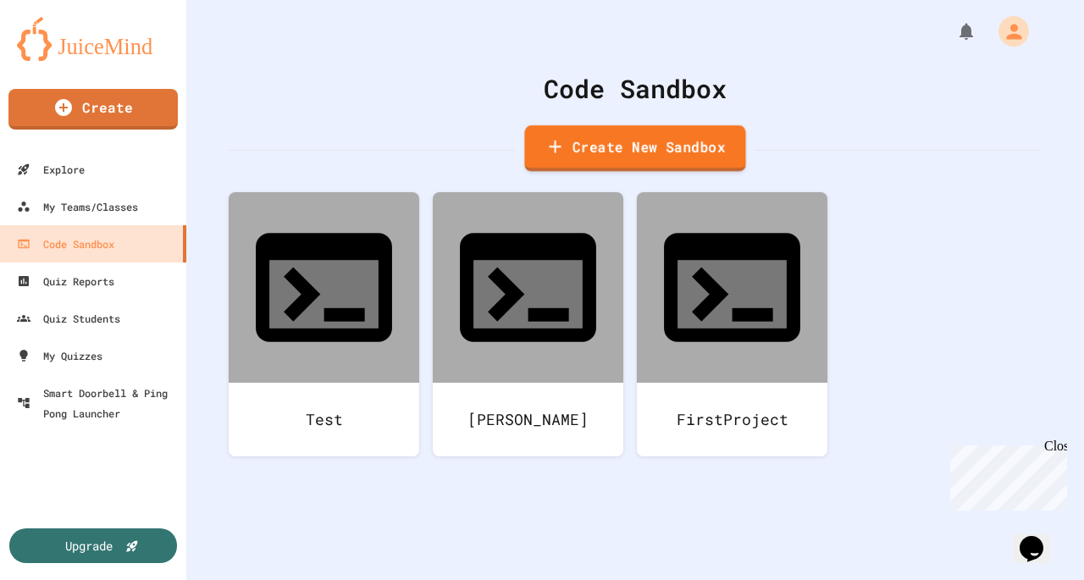
click at [632, 146] on link "Create New Sandbox" at bounding box center [634, 148] width 221 height 47
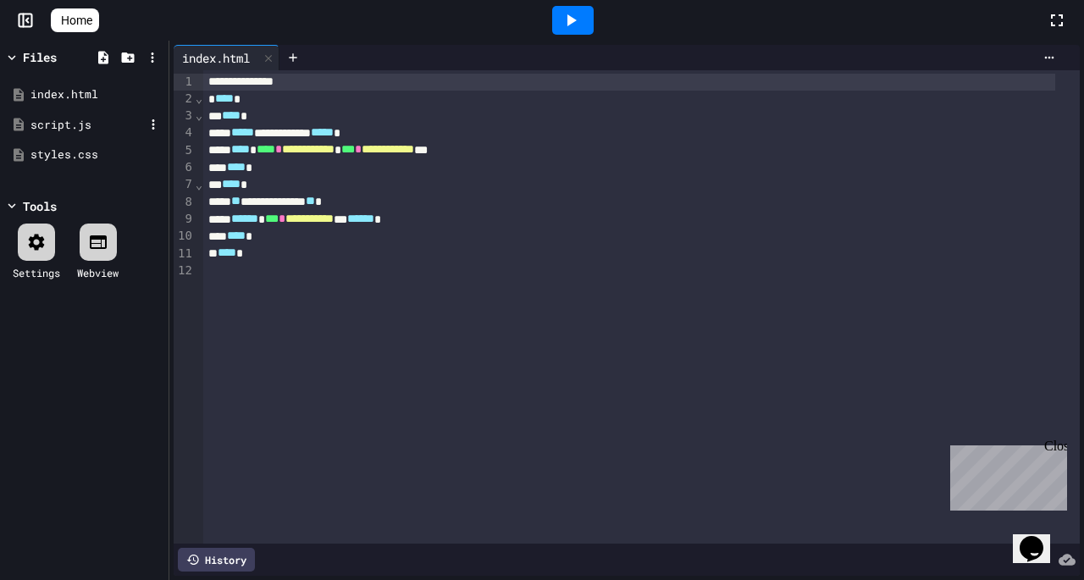
click at [70, 123] on div "script.js" at bounding box center [88, 125] width 114 height 17
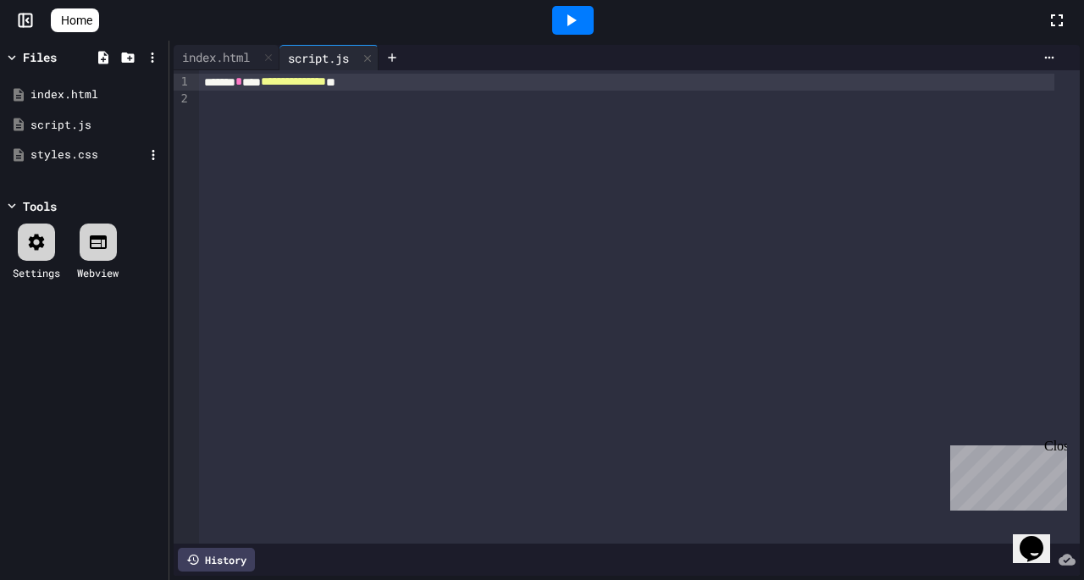
click at [72, 153] on div "styles.css" at bounding box center [88, 155] width 114 height 17
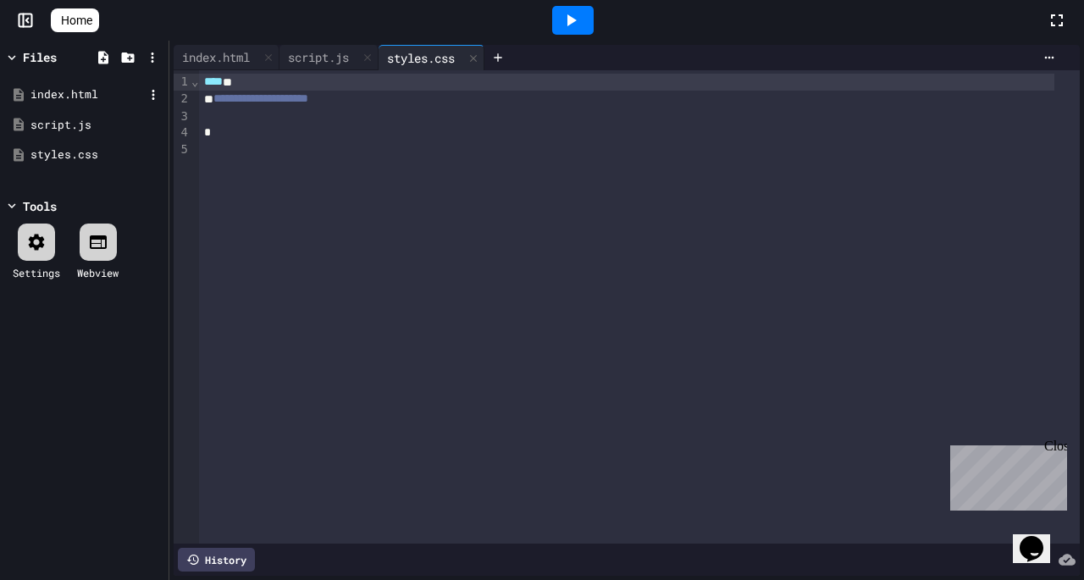
click at [44, 97] on div "index.html" at bounding box center [88, 94] width 114 height 17
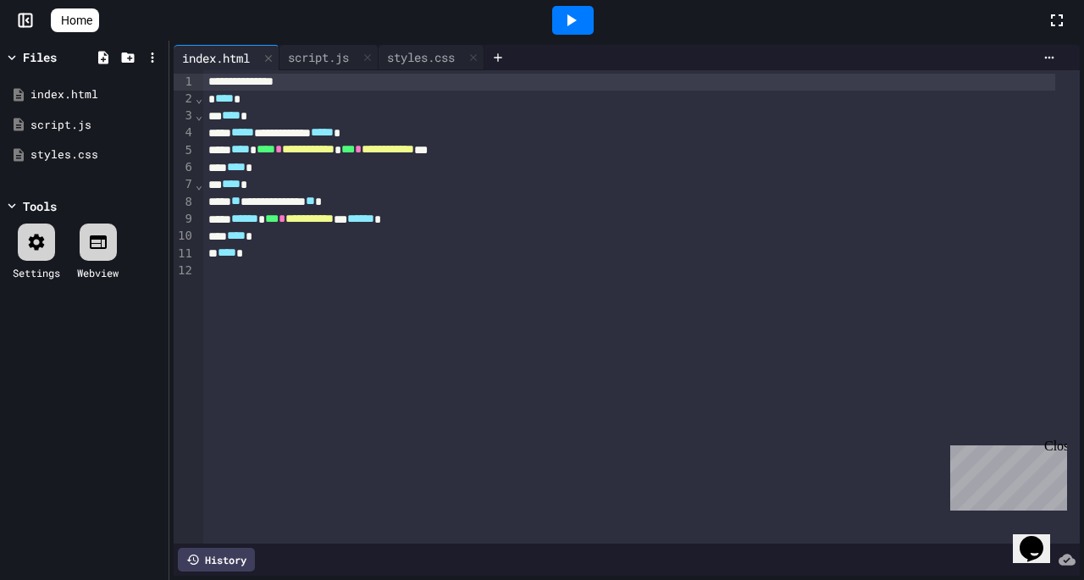
click at [103, 240] on icon at bounding box center [98, 243] width 17 height 14
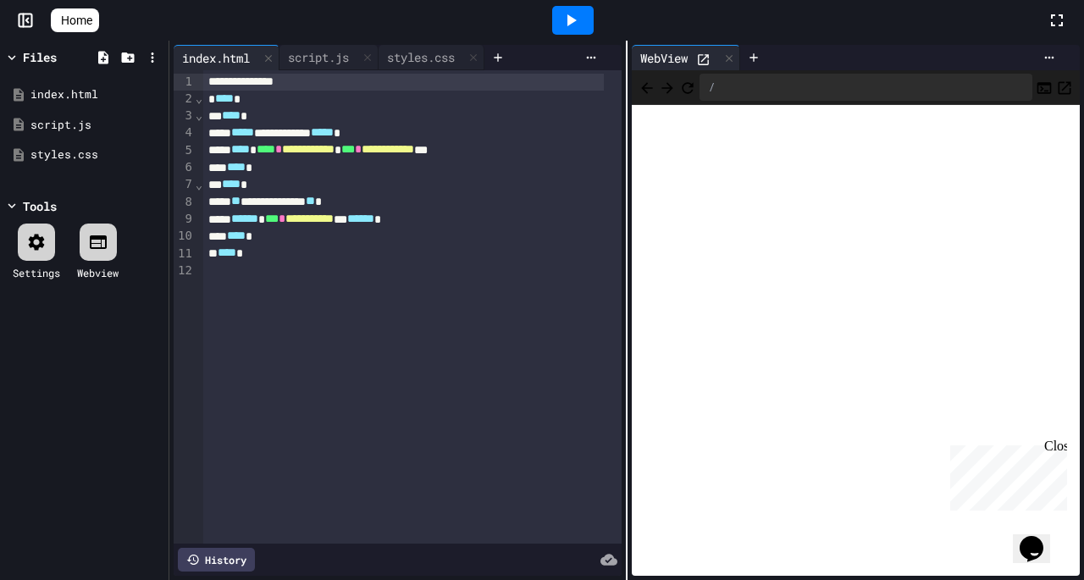
click at [1036, 91] on icon "Console" at bounding box center [1044, 88] width 17 height 17
click at [1064, 452] on div "Close" at bounding box center [1055, 449] width 21 height 21
click at [581, 26] on icon at bounding box center [571, 20] width 20 height 20
click at [1038, 84] on icon "Console" at bounding box center [1045, 87] width 14 height 11
click at [700, 58] on icon at bounding box center [703, 59] width 11 height 11
